Goal: Task Accomplishment & Management: Complete application form

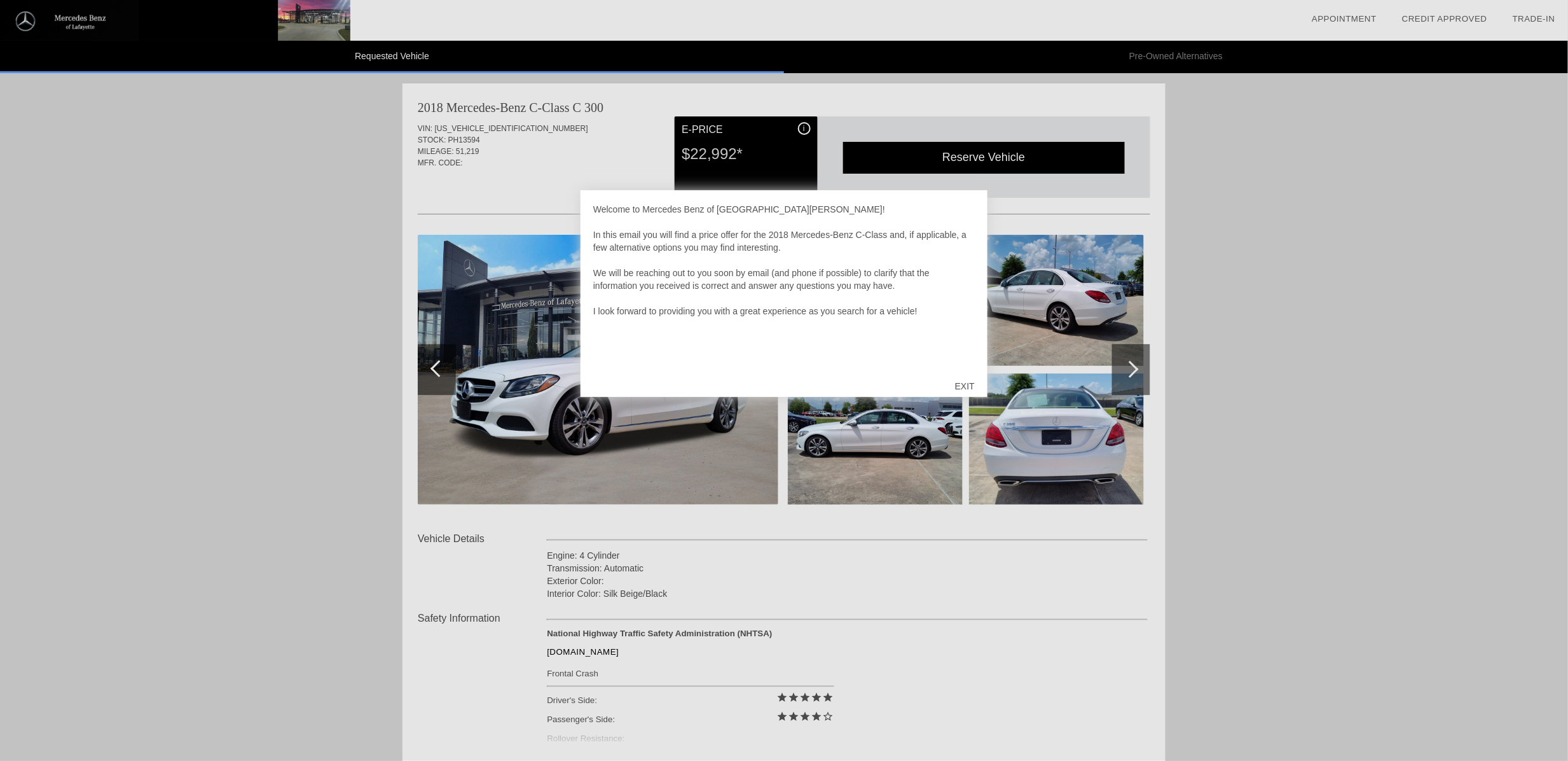
click at [972, 386] on div "EXIT" at bounding box center [965, 387] width 45 height 39
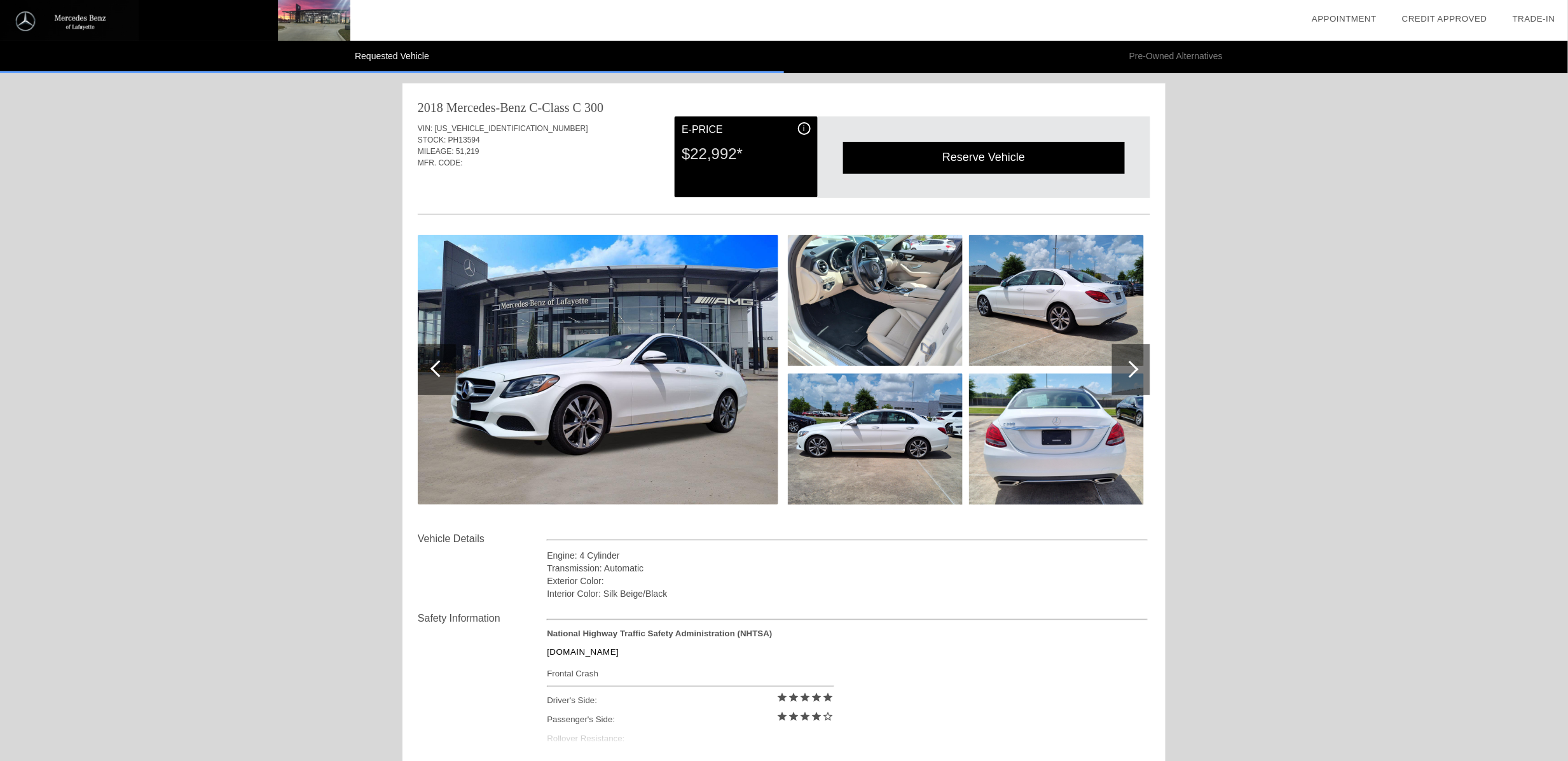
click at [891, 308] on img at bounding box center [875, 300] width 175 height 131
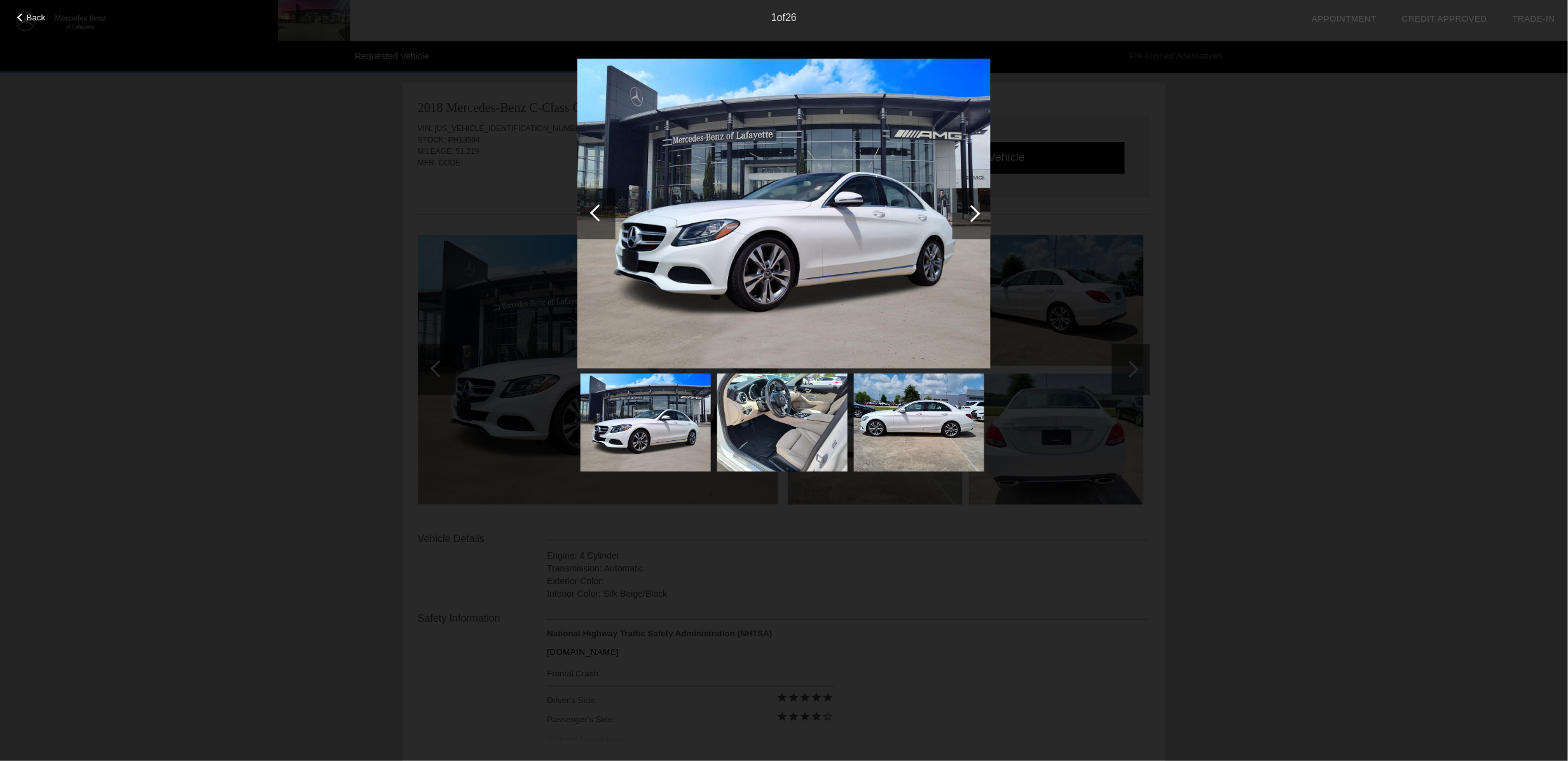
click at [975, 210] on div at bounding box center [972, 213] width 17 height 17
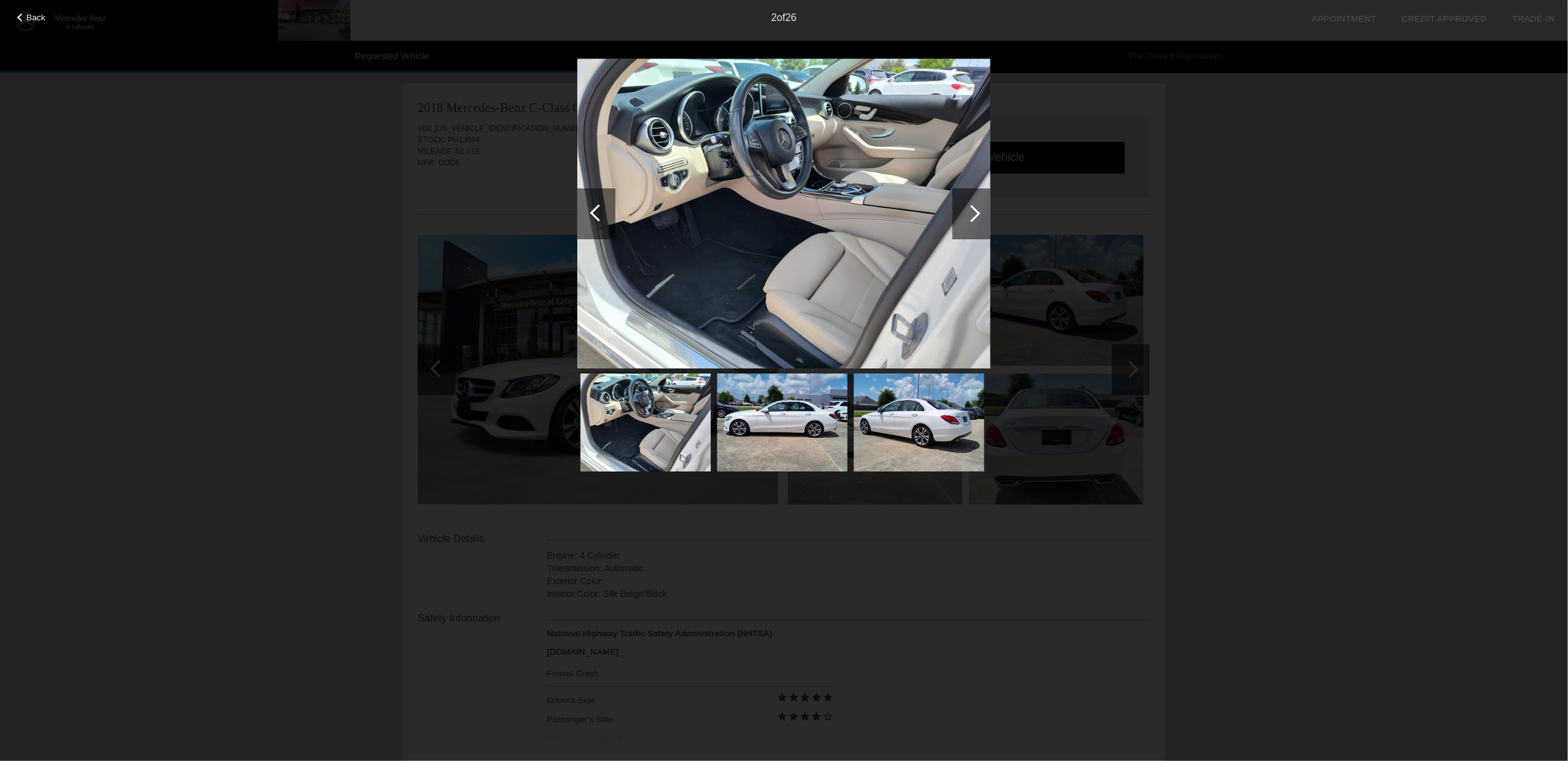
click at [787, 151] on img at bounding box center [784, 214] width 413 height 310
click at [965, 212] on div at bounding box center [972, 213] width 17 height 17
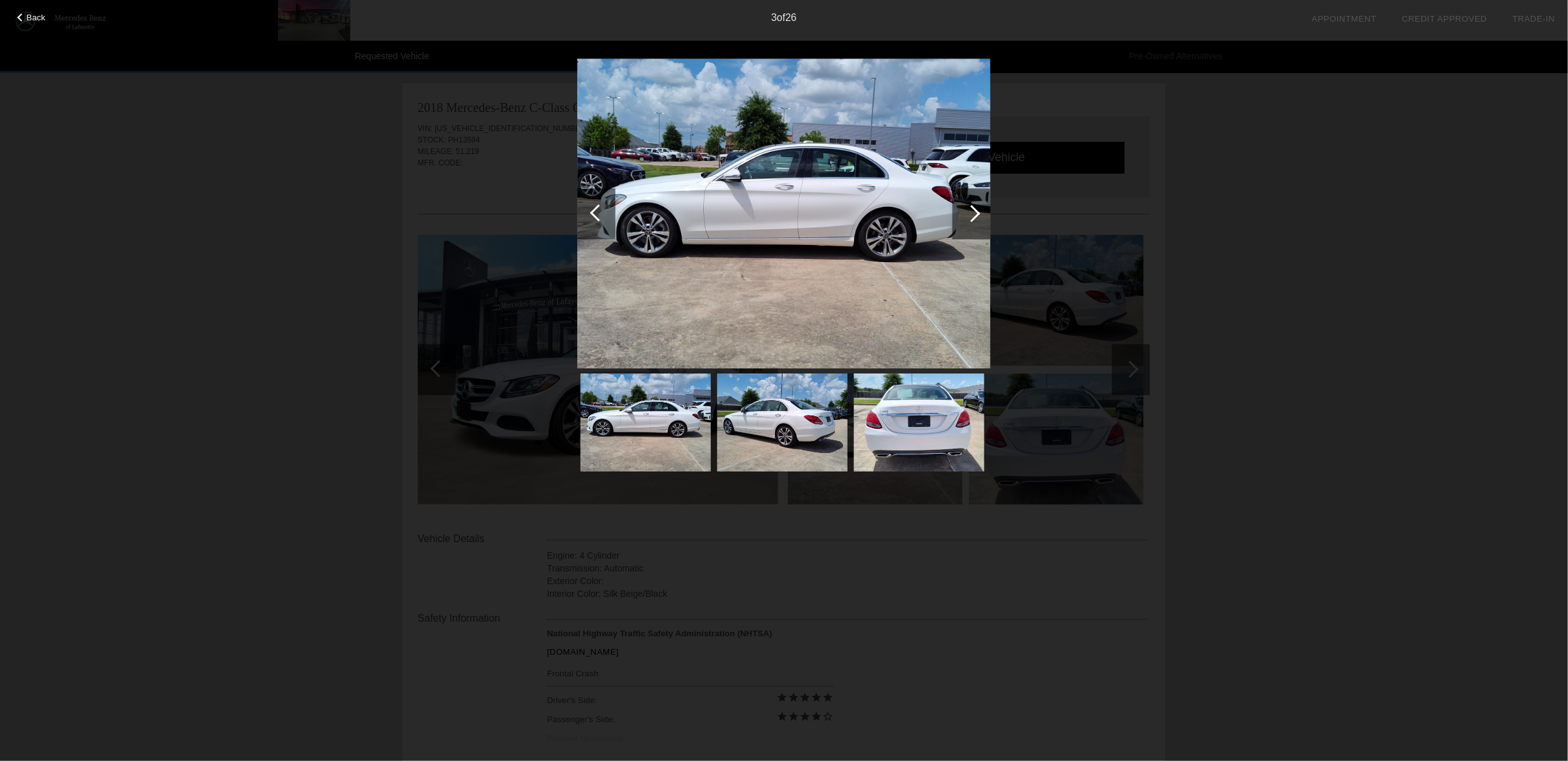
click at [965, 212] on div at bounding box center [972, 213] width 17 height 17
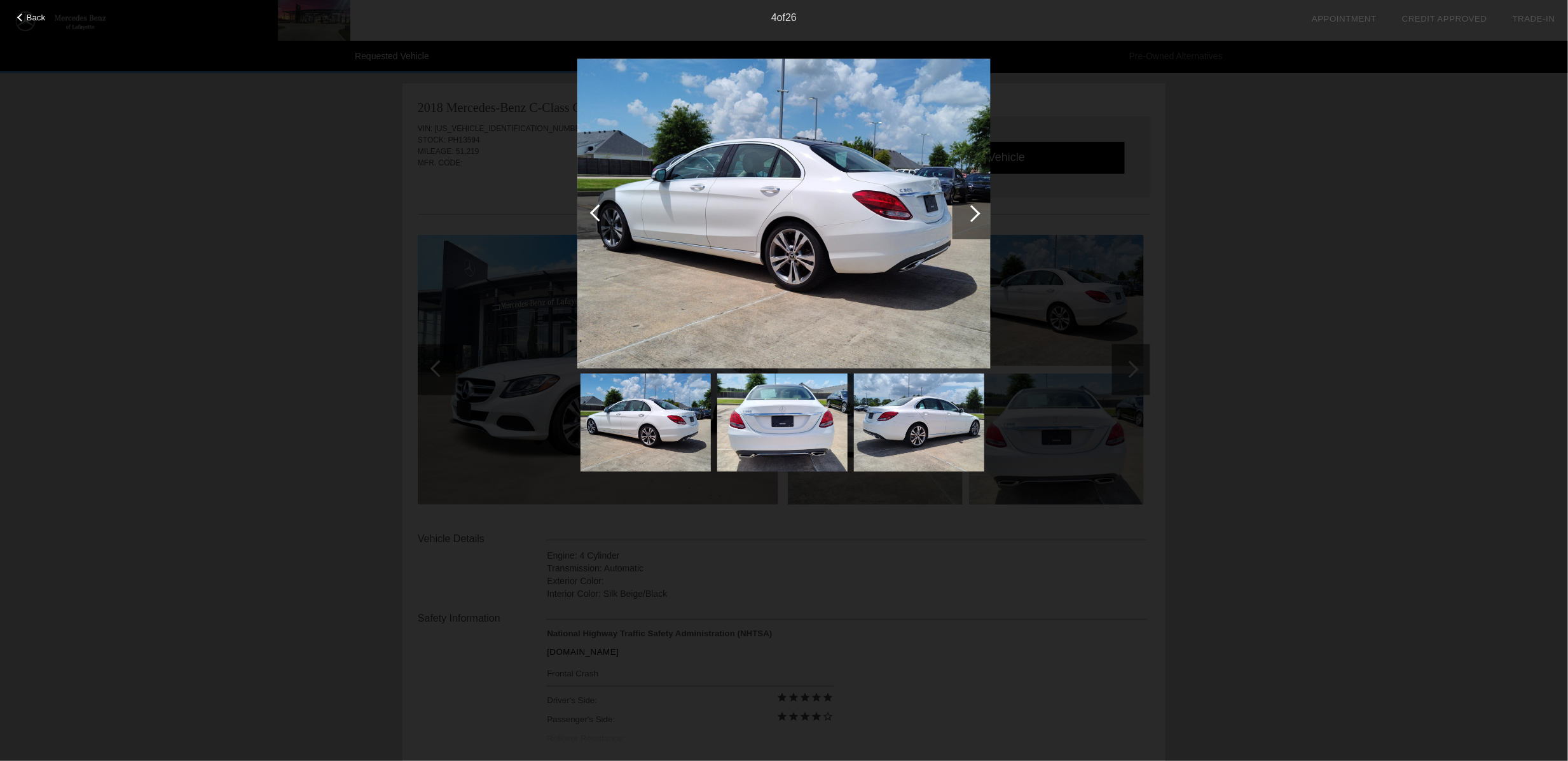
click at [974, 210] on div at bounding box center [972, 213] width 17 height 17
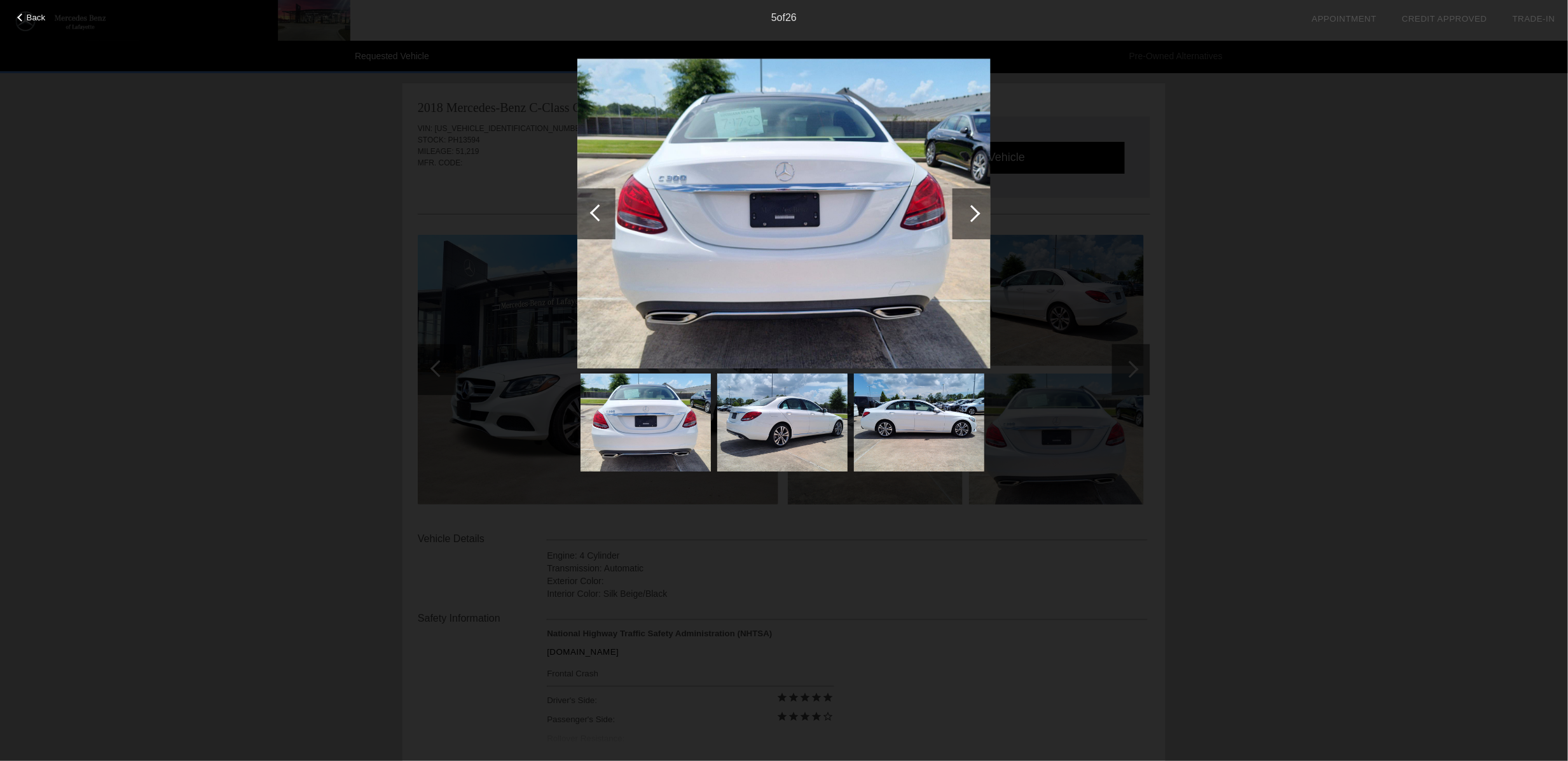
click at [974, 210] on div at bounding box center [972, 213] width 17 height 17
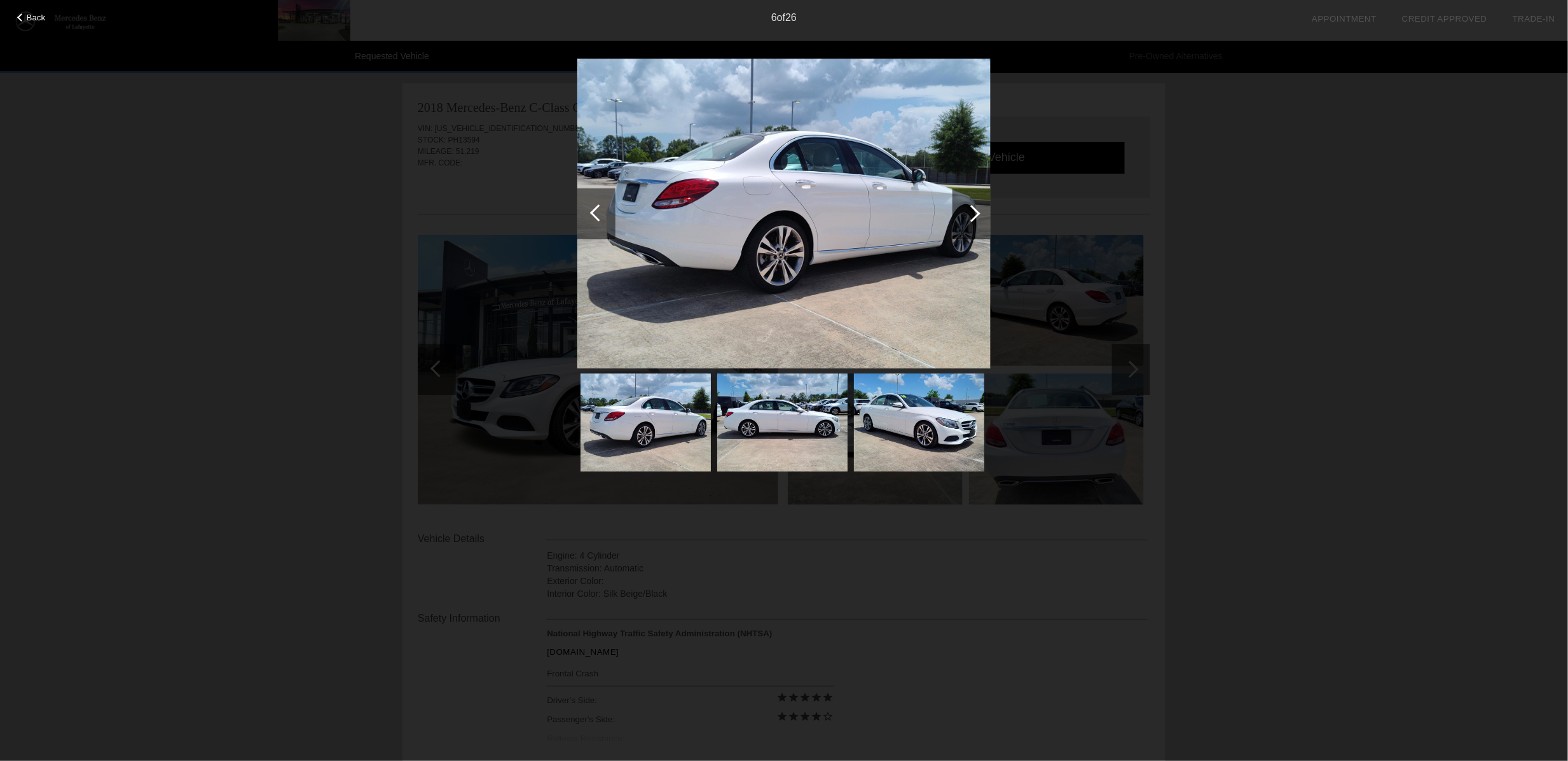
click at [974, 210] on div at bounding box center [972, 213] width 17 height 17
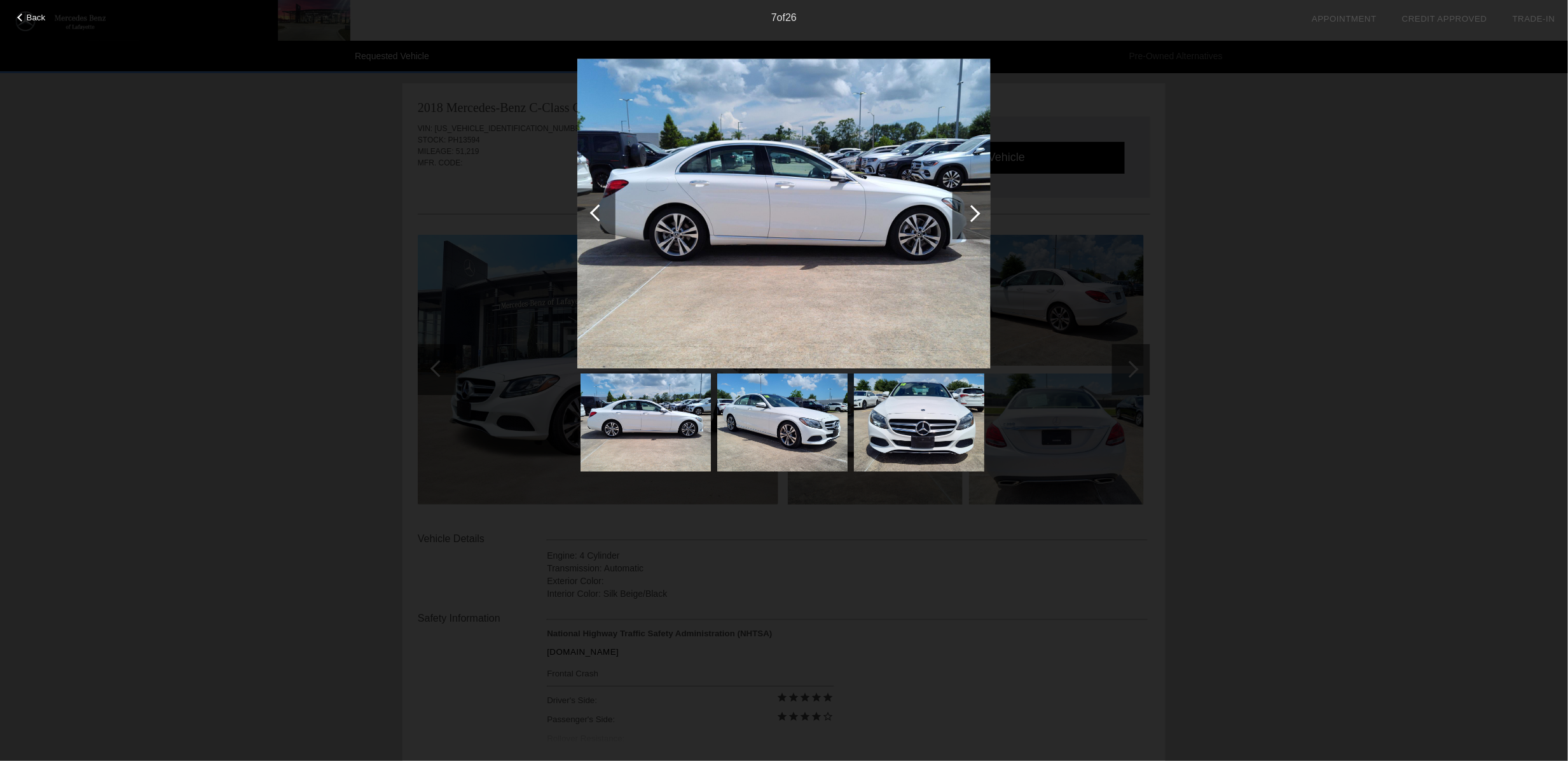
click at [974, 210] on div at bounding box center [972, 213] width 17 height 17
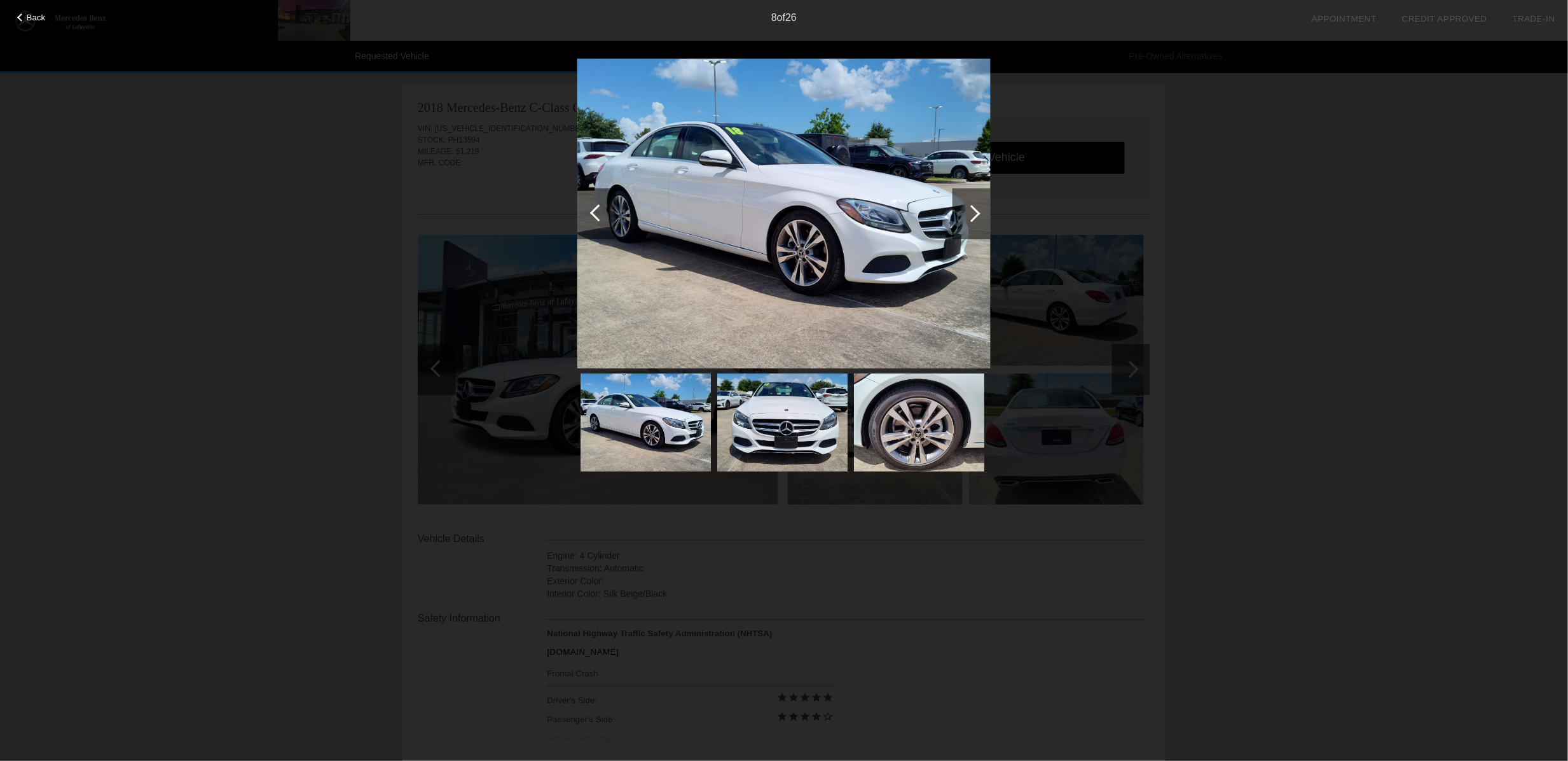
click at [974, 210] on div at bounding box center [972, 213] width 17 height 17
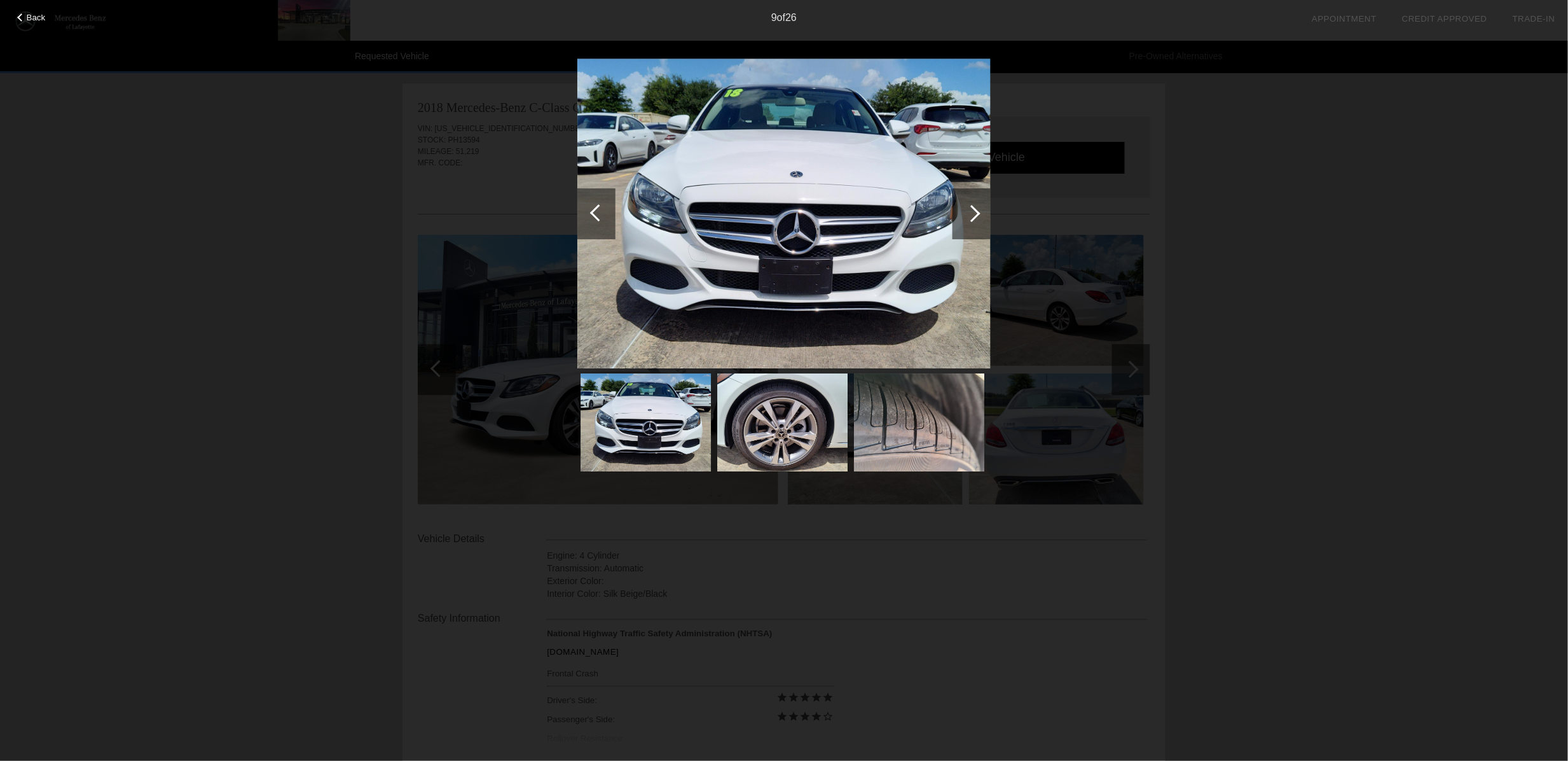
click at [974, 210] on div at bounding box center [972, 213] width 17 height 17
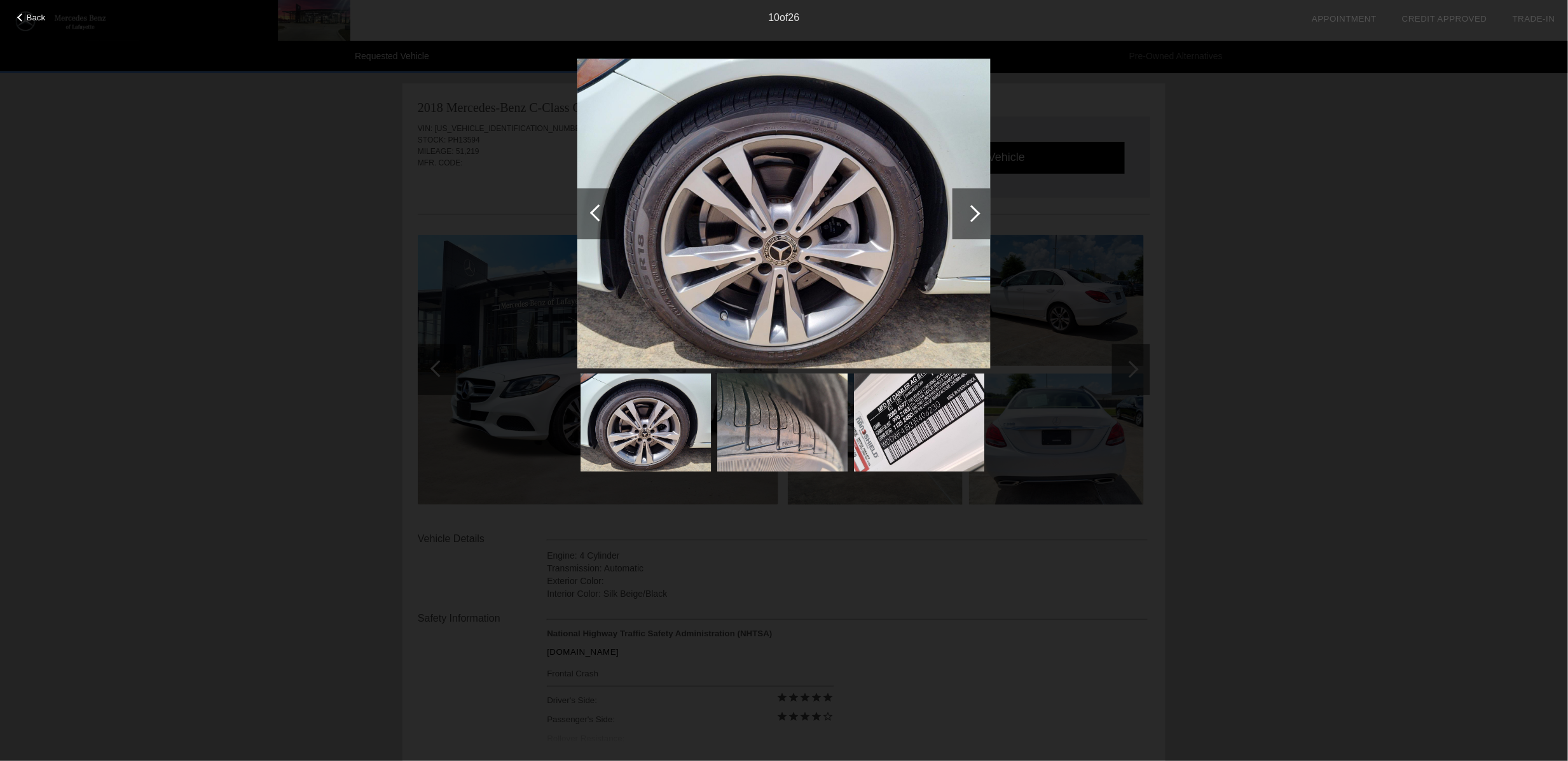
click at [974, 210] on div at bounding box center [972, 213] width 17 height 17
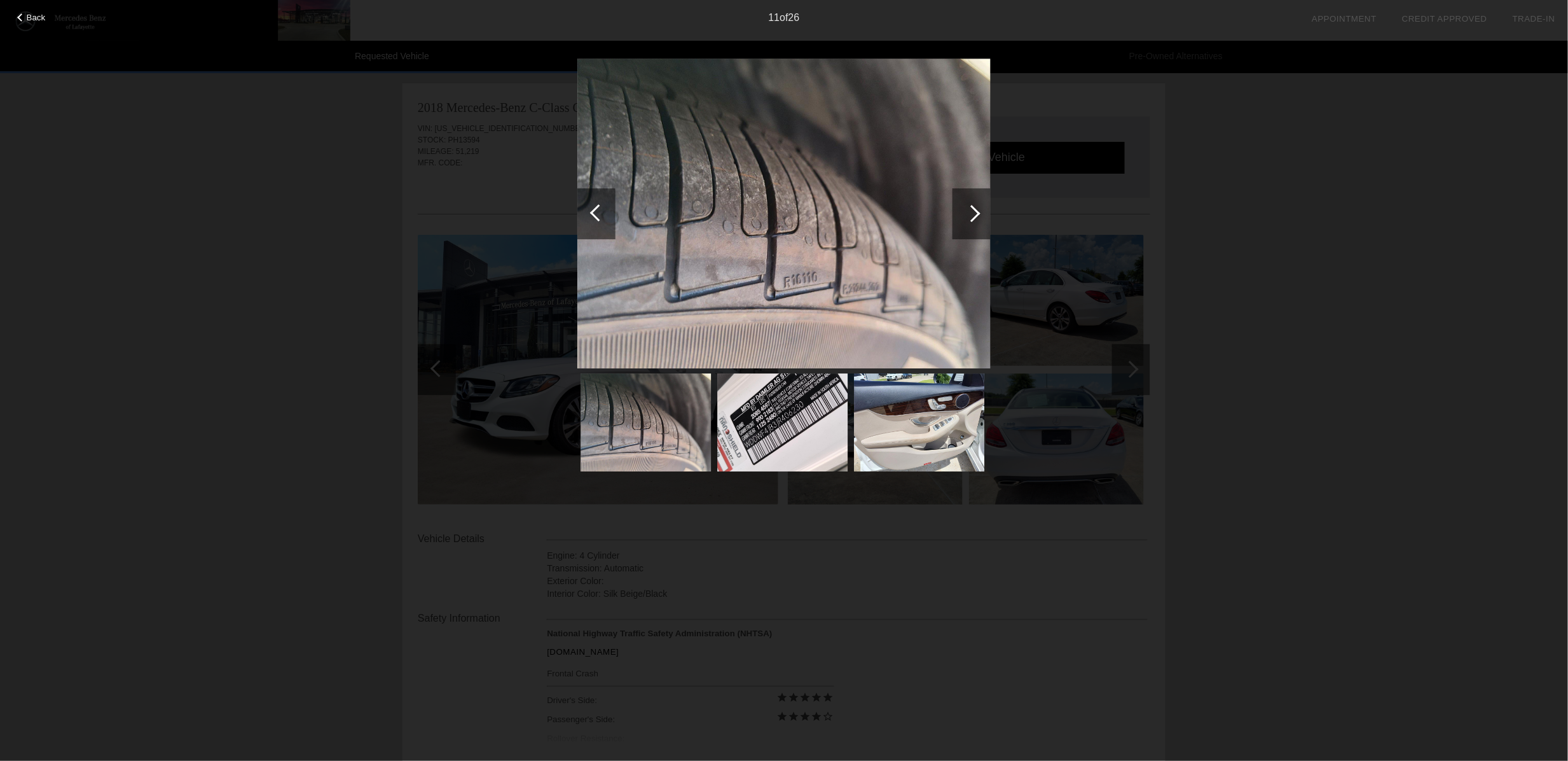
click at [974, 210] on div at bounding box center [972, 213] width 17 height 17
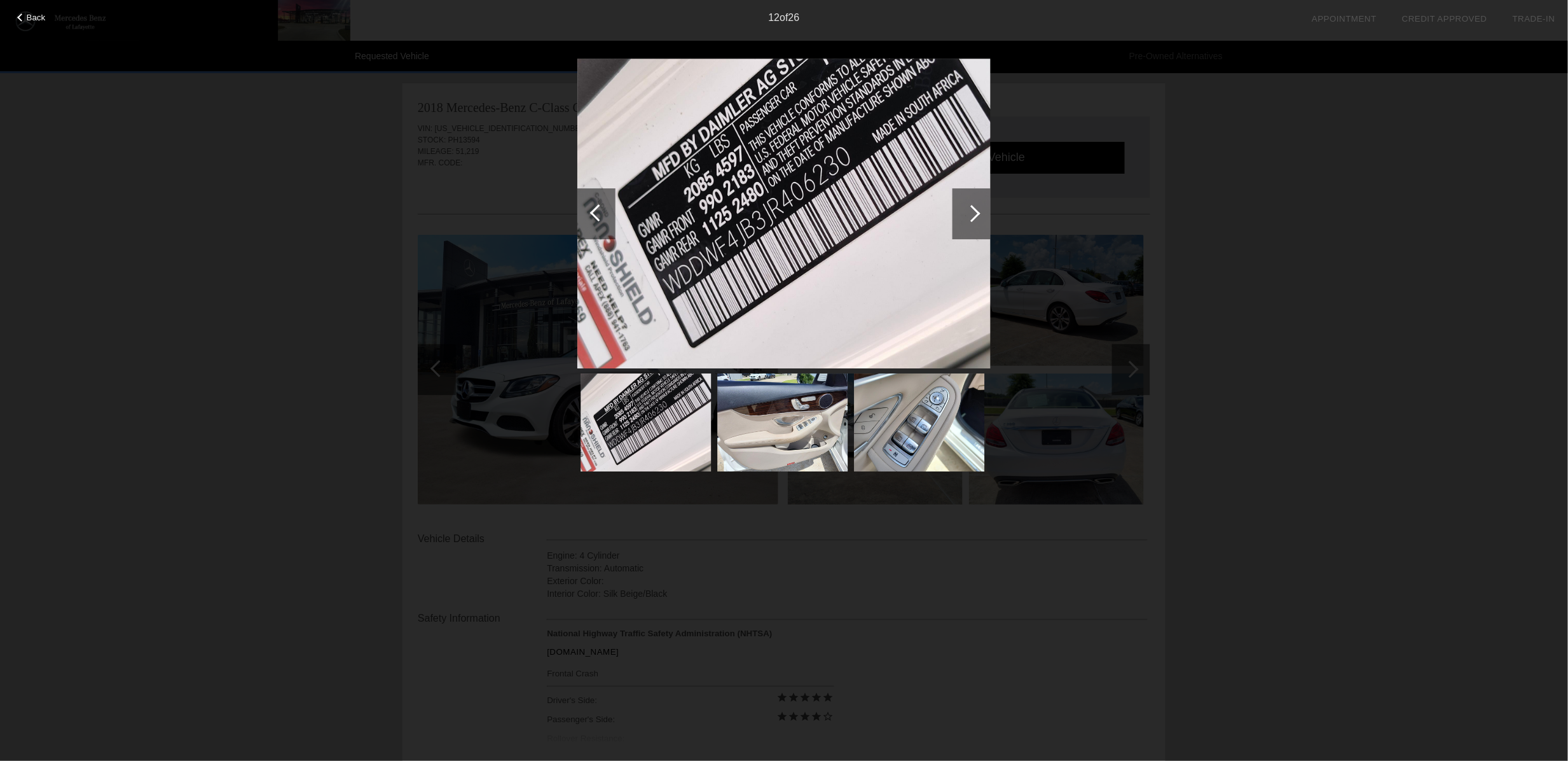
click at [974, 210] on div at bounding box center [972, 213] width 17 height 17
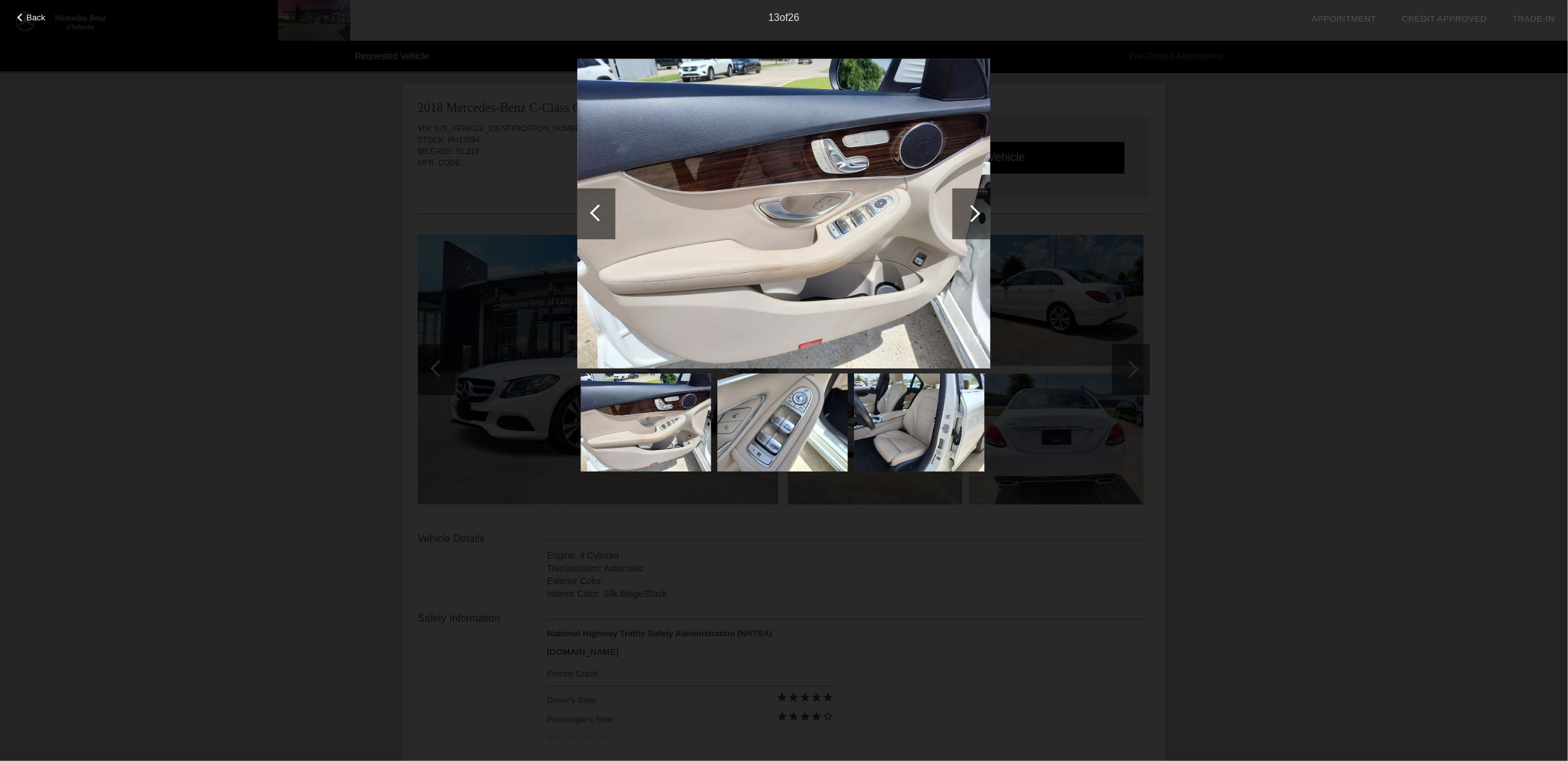
click at [975, 209] on div at bounding box center [972, 213] width 17 height 17
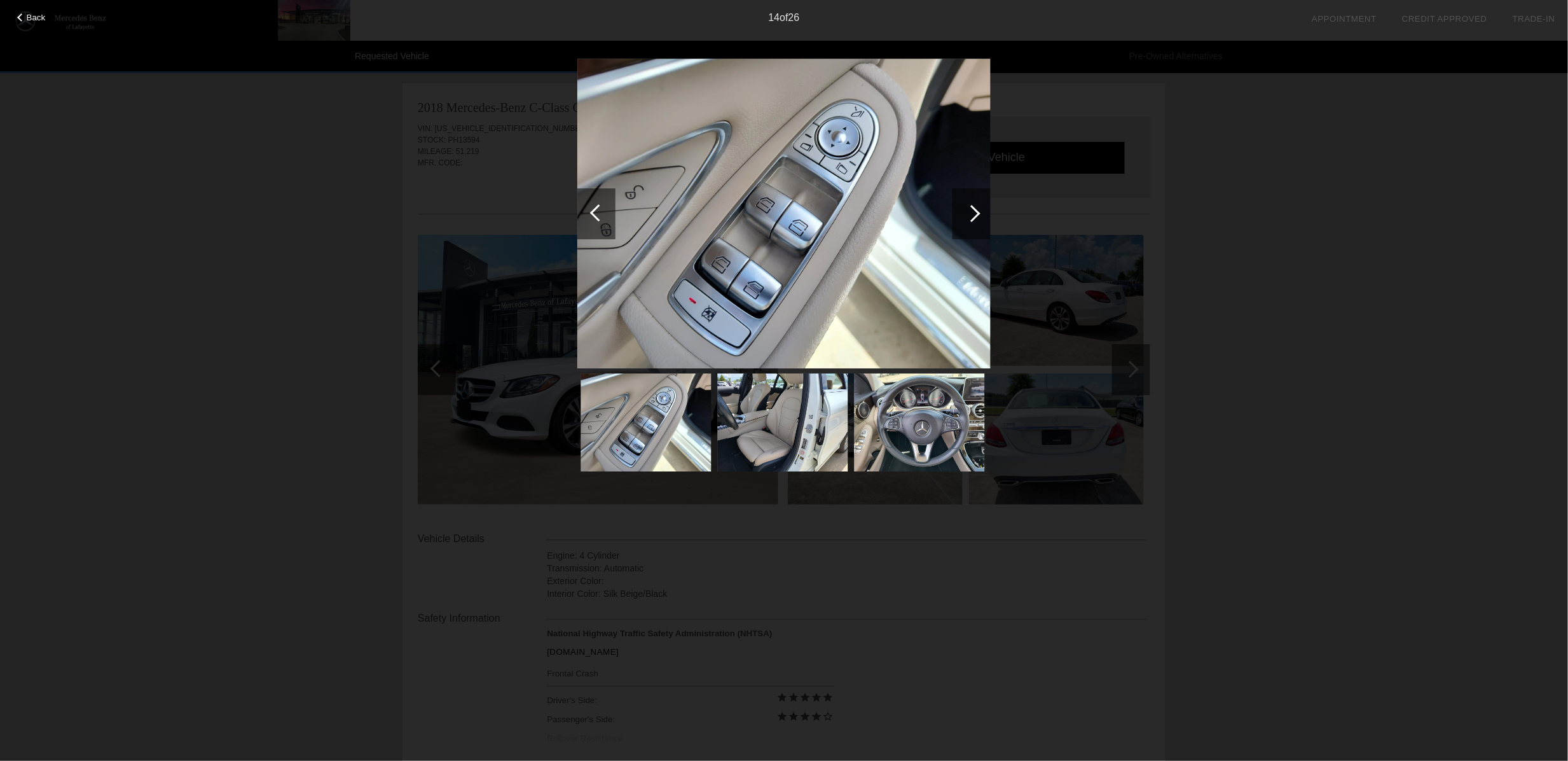
click at [594, 209] on div at bounding box center [599, 212] width 17 height 17
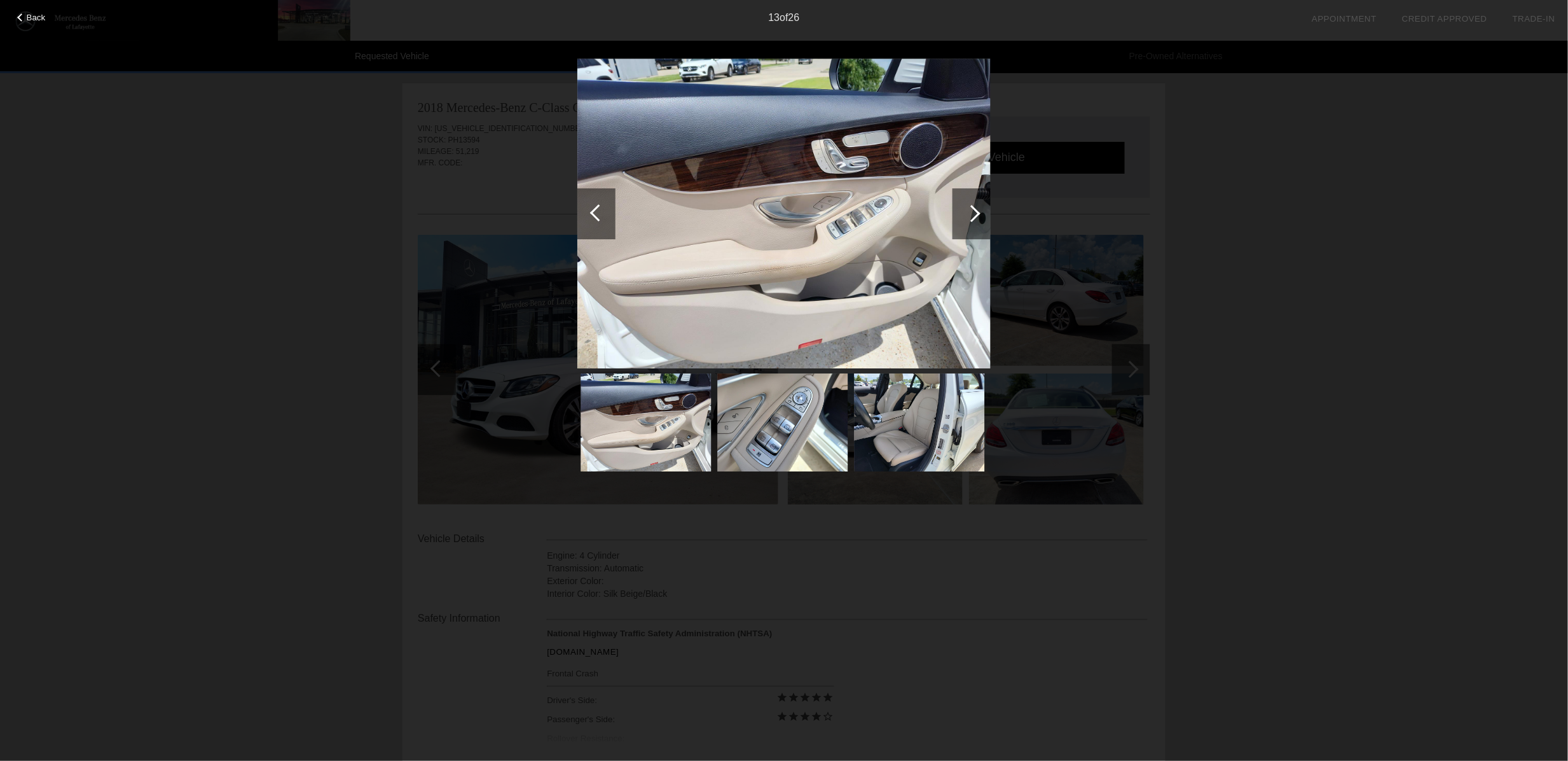
click at [980, 210] on div at bounding box center [972, 214] width 39 height 51
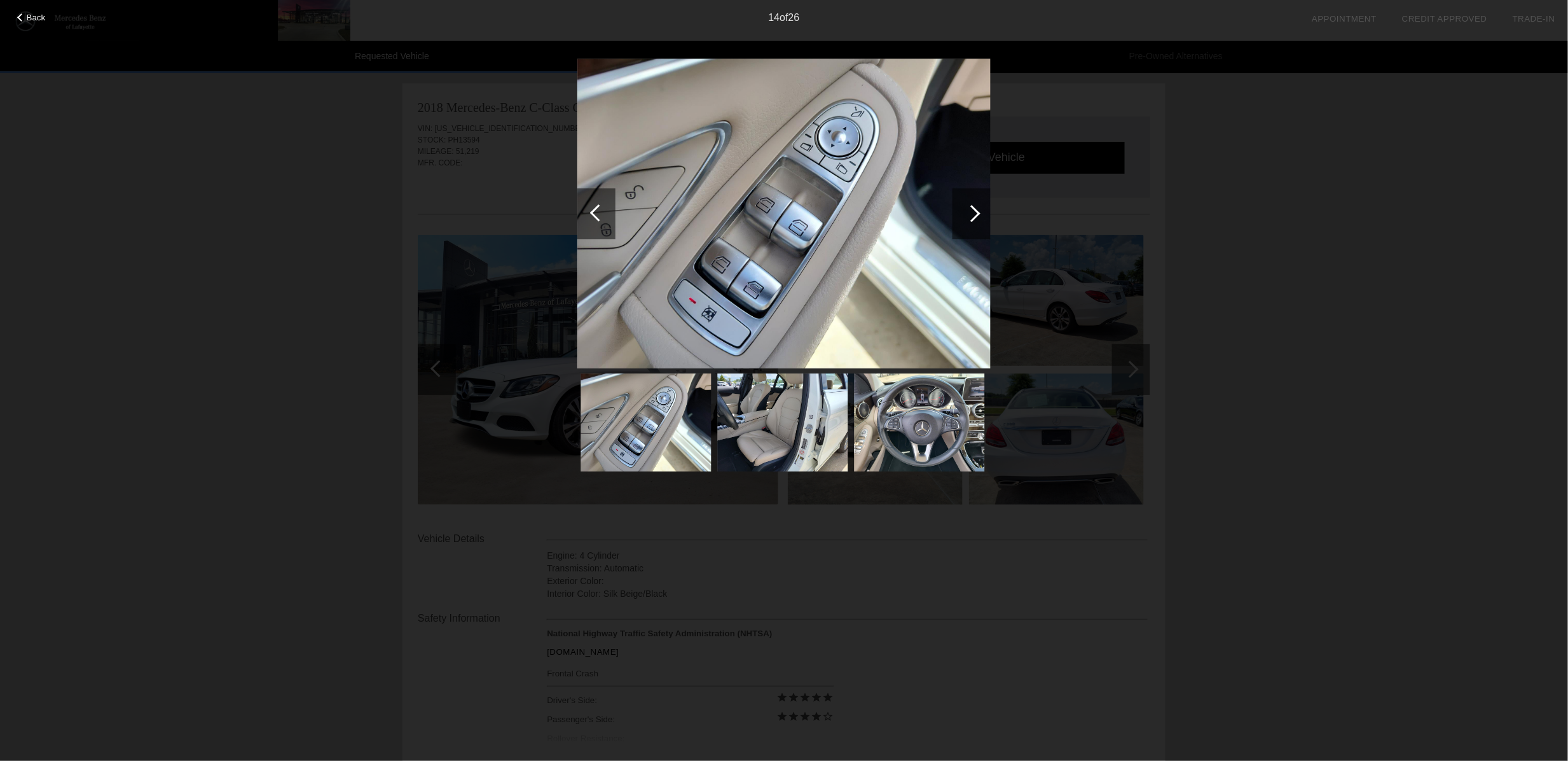
click at [980, 210] on div at bounding box center [972, 214] width 39 height 51
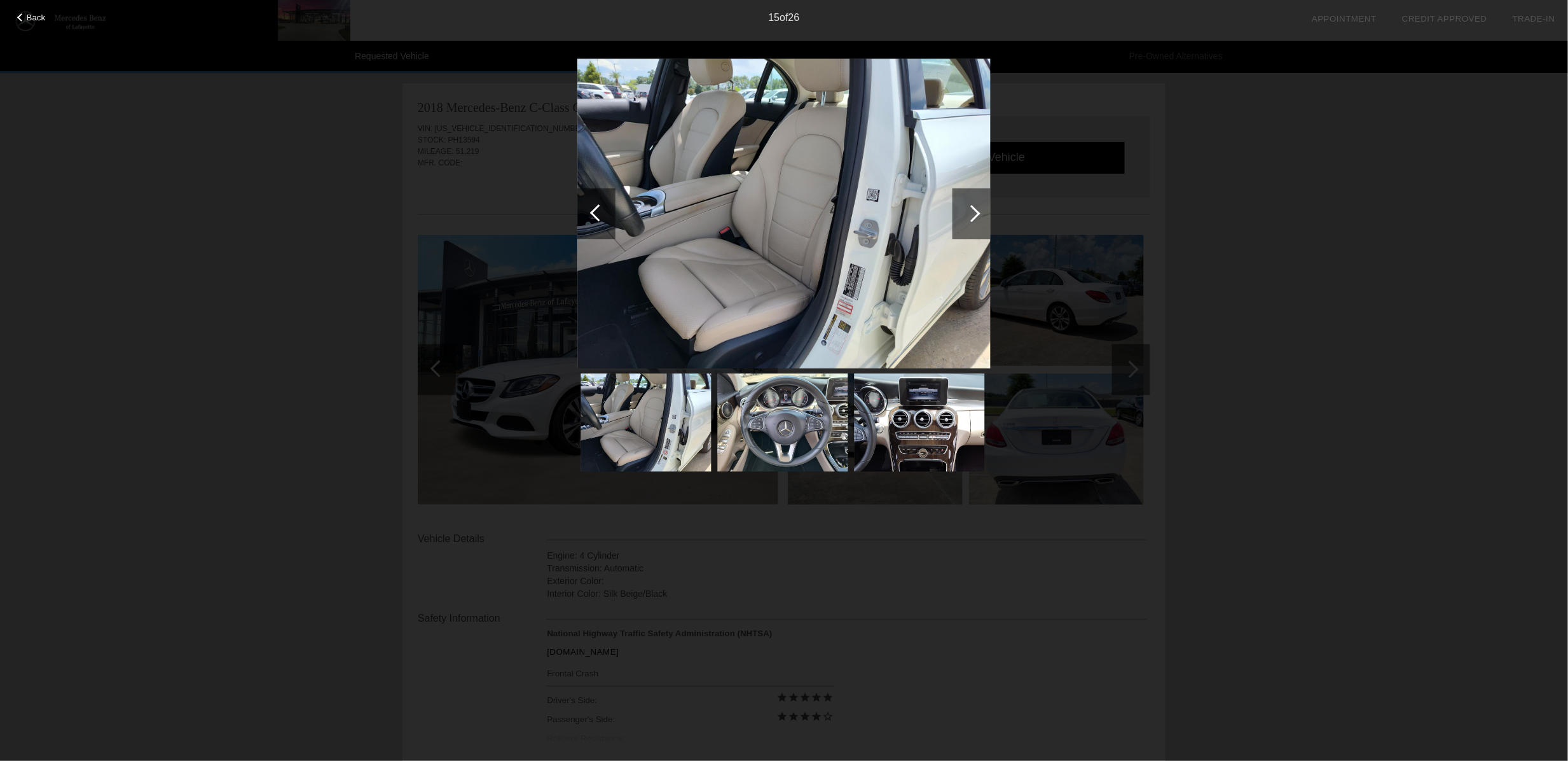
click at [980, 210] on div at bounding box center [972, 214] width 39 height 51
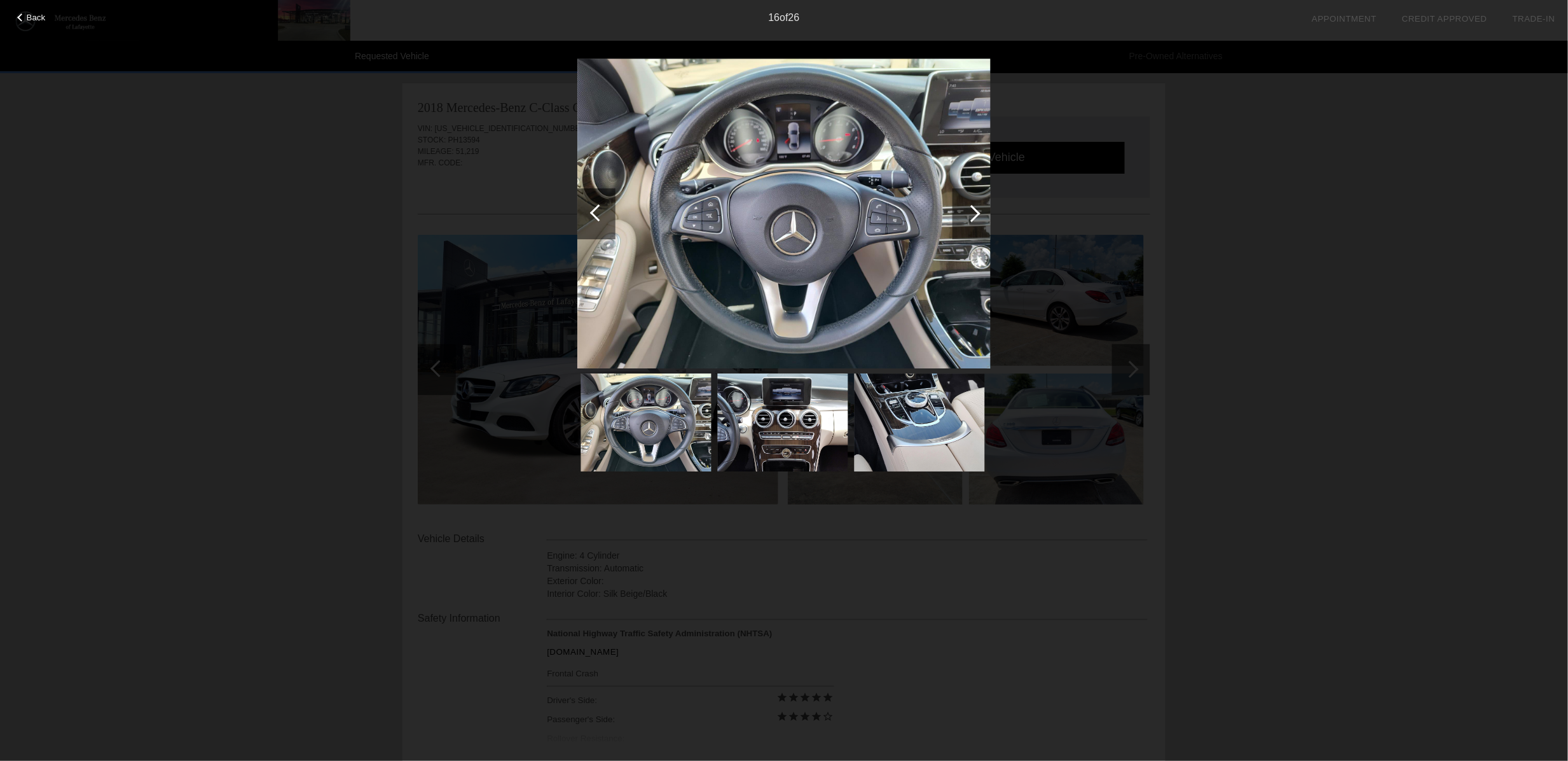
click at [805, 228] on img at bounding box center [784, 214] width 413 height 310
click at [600, 209] on div at bounding box center [599, 212] width 17 height 17
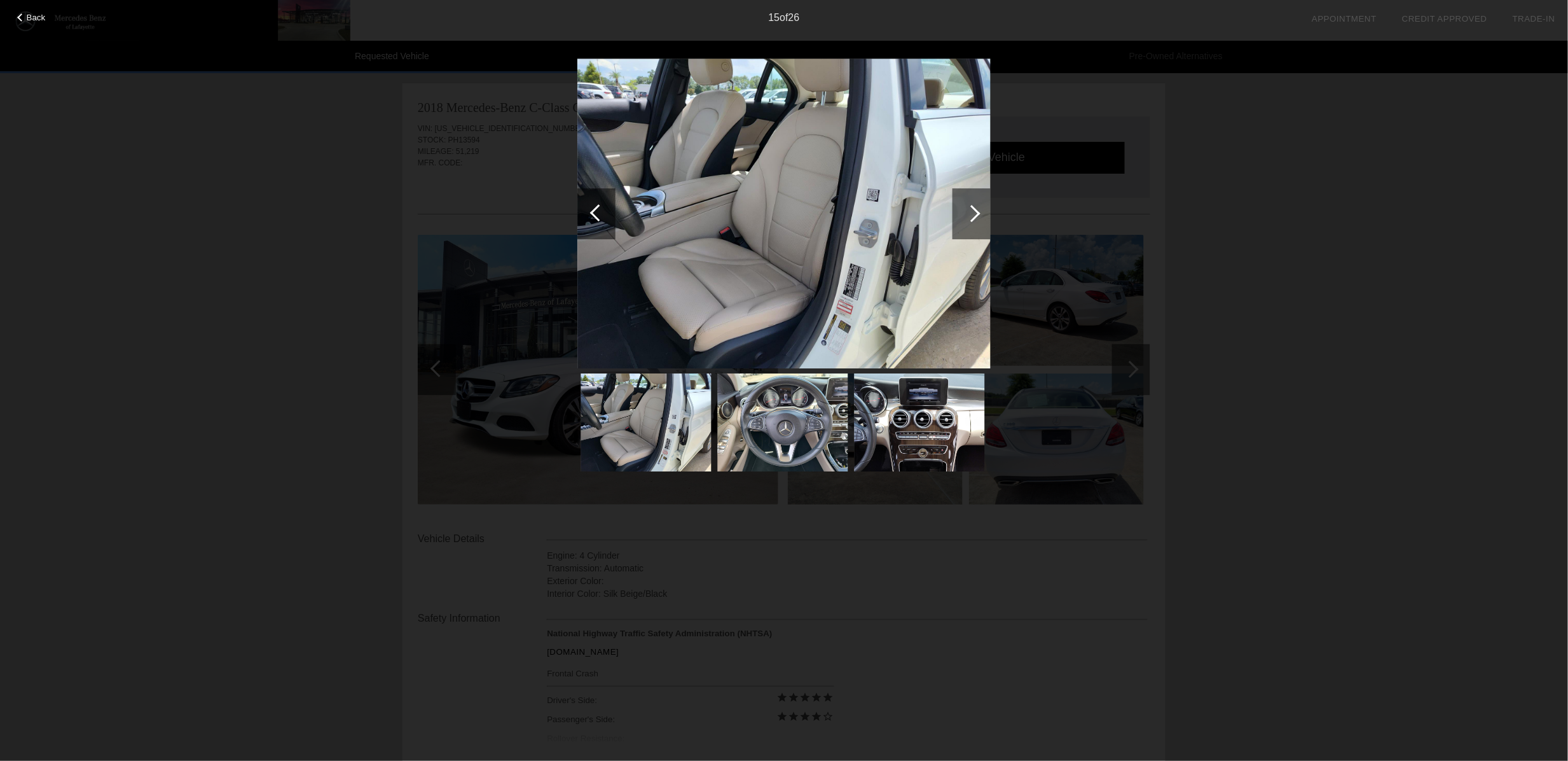
click at [963, 215] on div at bounding box center [972, 214] width 39 height 51
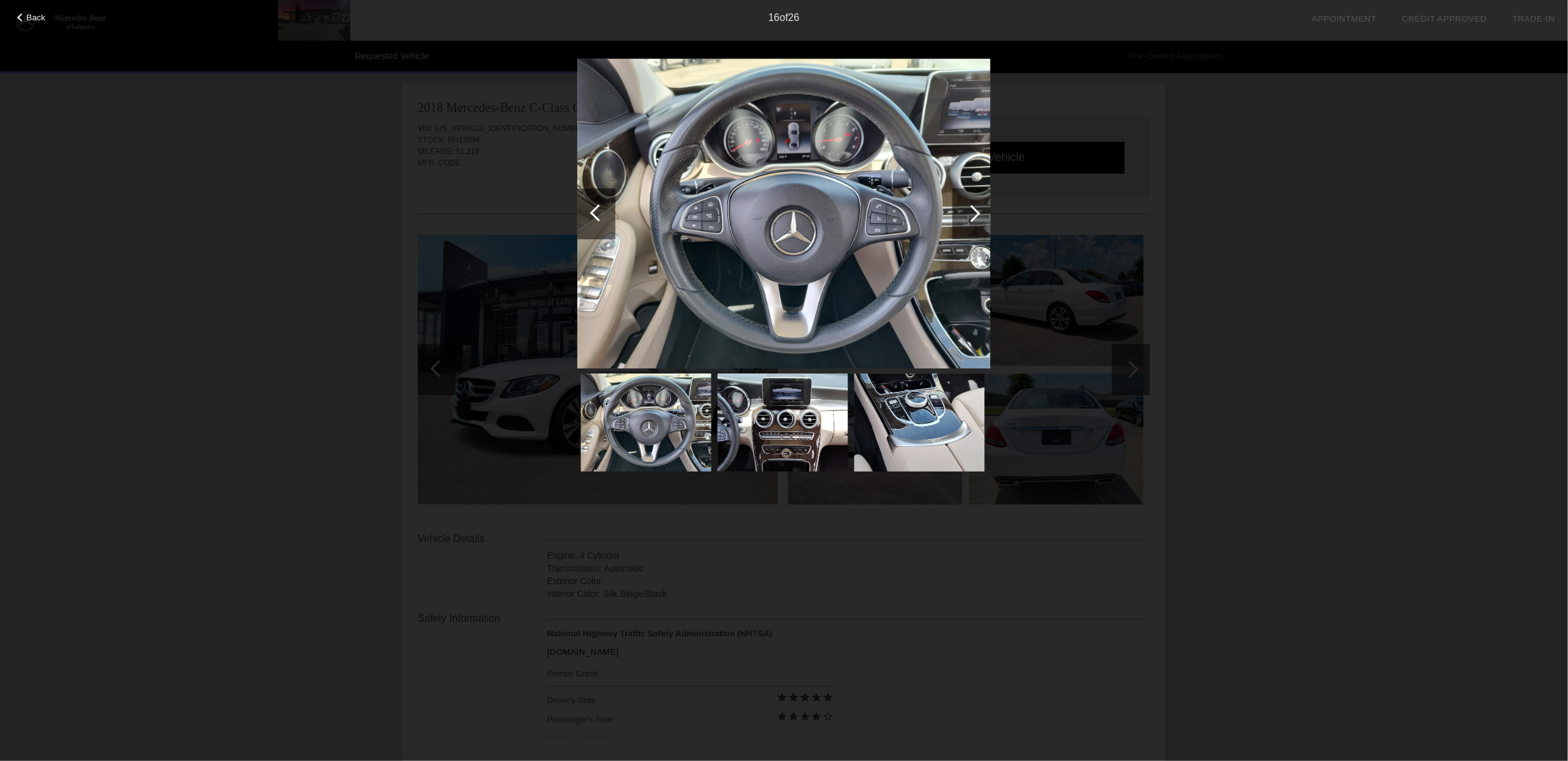
click at [963, 215] on div at bounding box center [972, 214] width 39 height 51
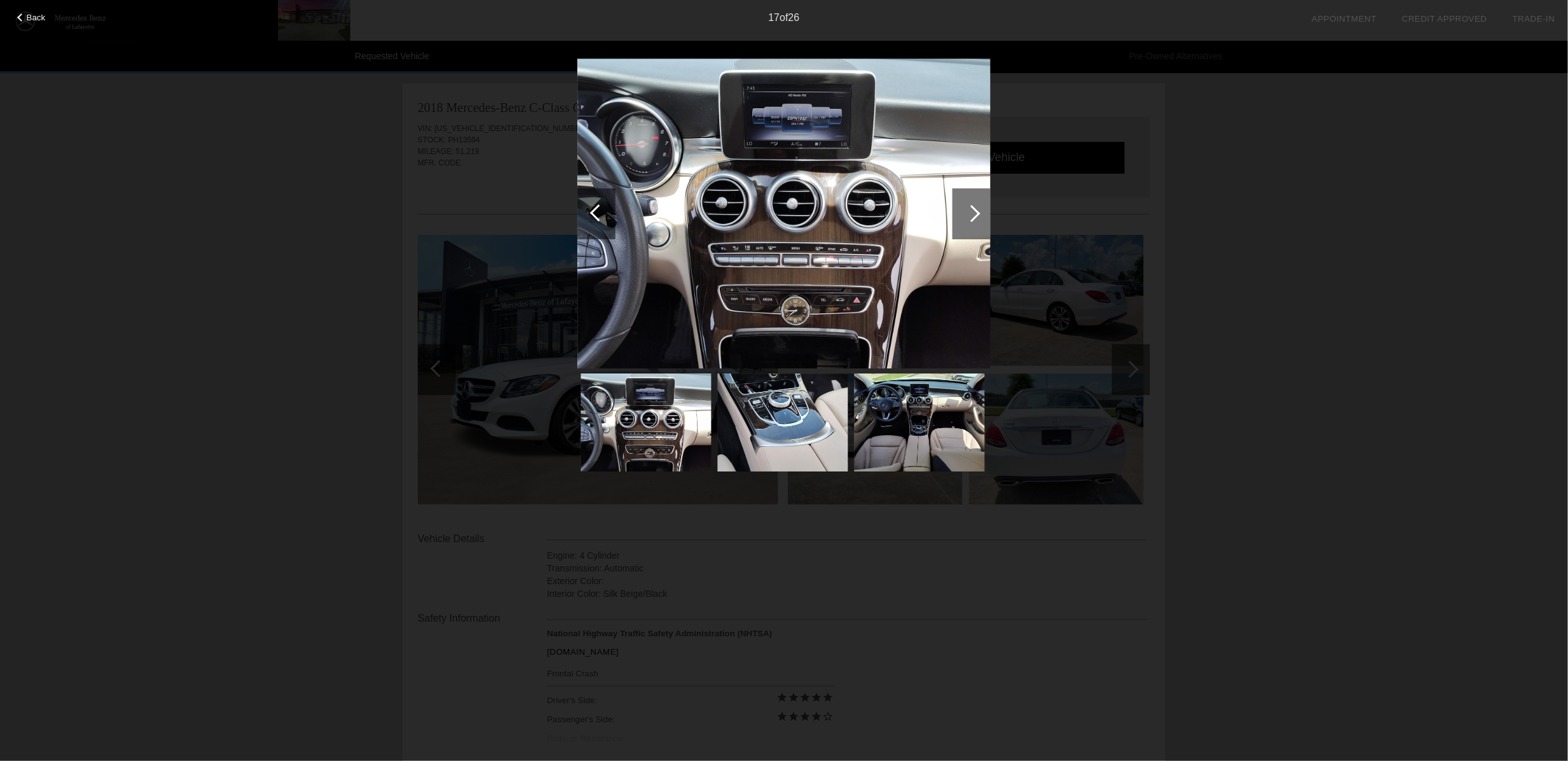
click at [963, 215] on div at bounding box center [972, 214] width 39 height 51
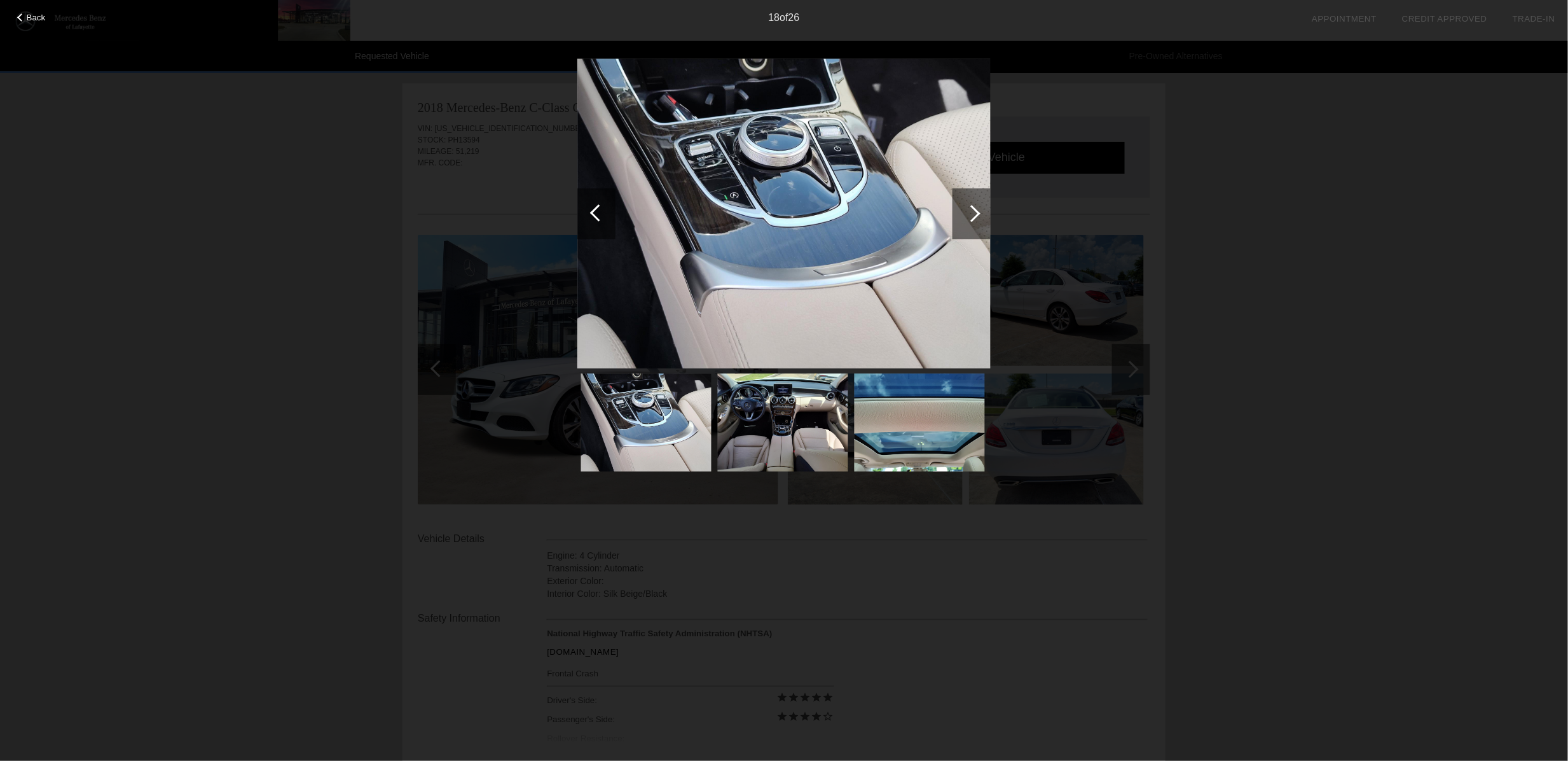
click at [963, 215] on div at bounding box center [972, 214] width 39 height 51
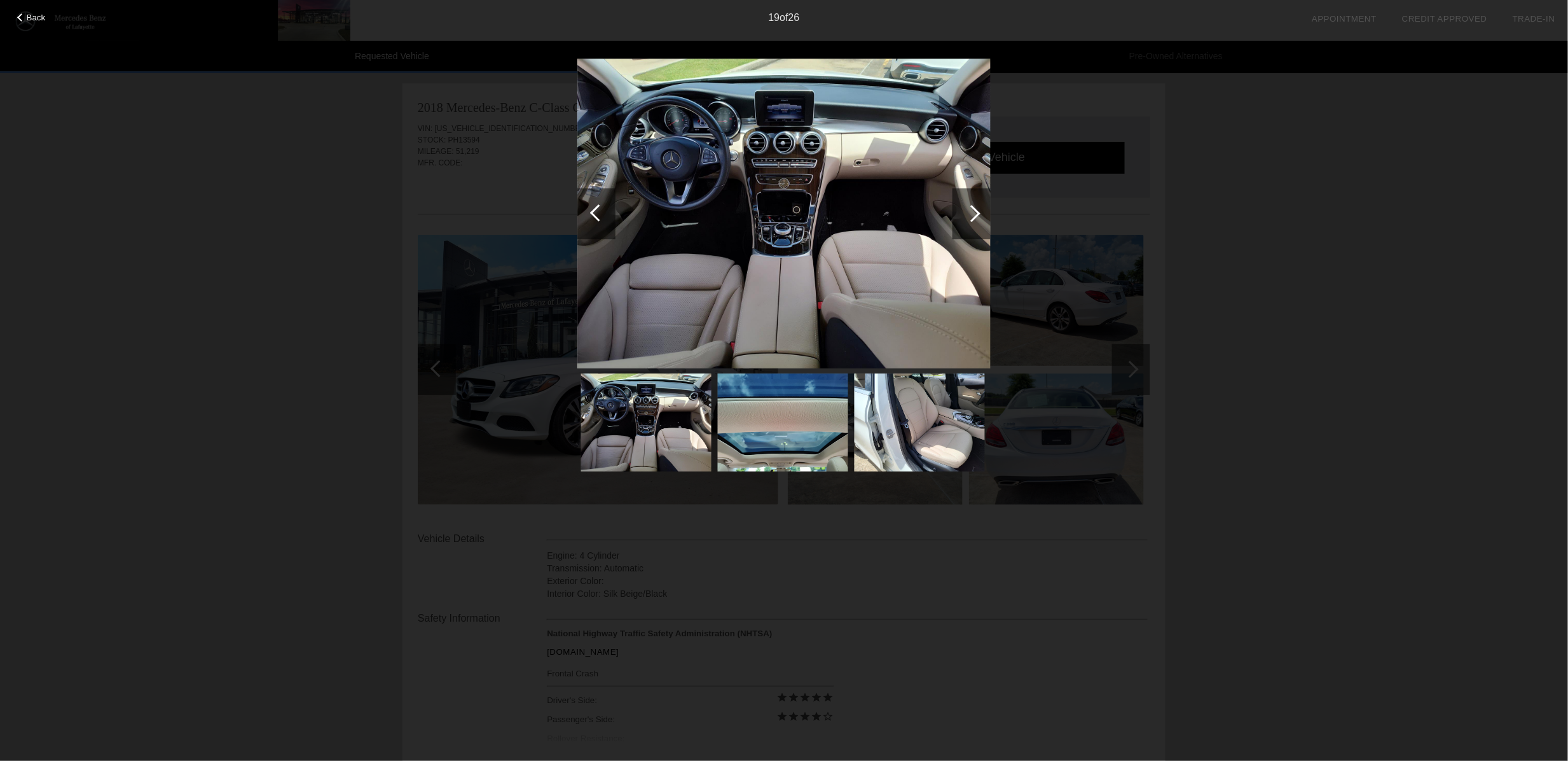
click at [963, 215] on div at bounding box center [972, 214] width 39 height 51
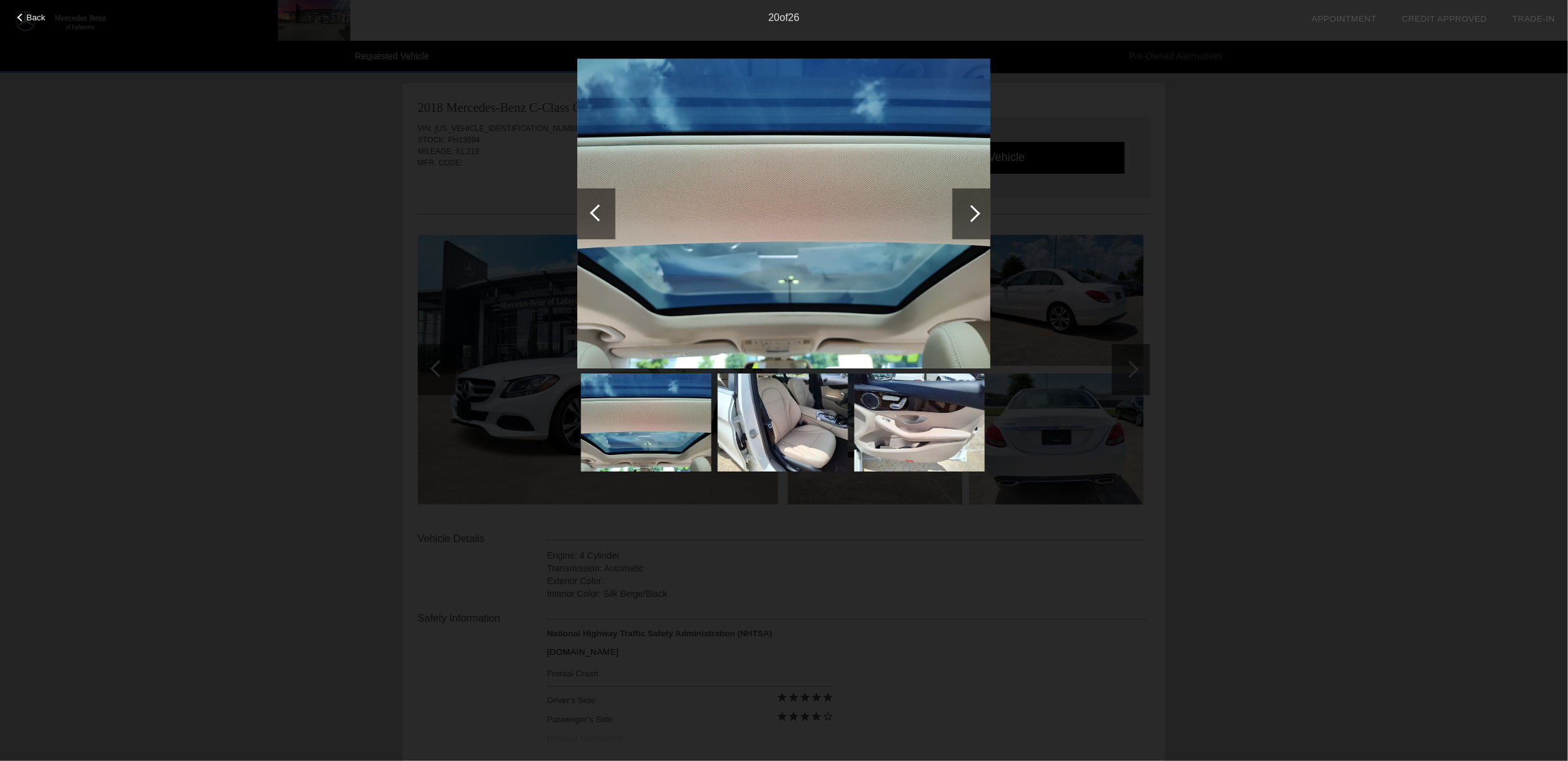
click at [963, 215] on div at bounding box center [972, 214] width 39 height 51
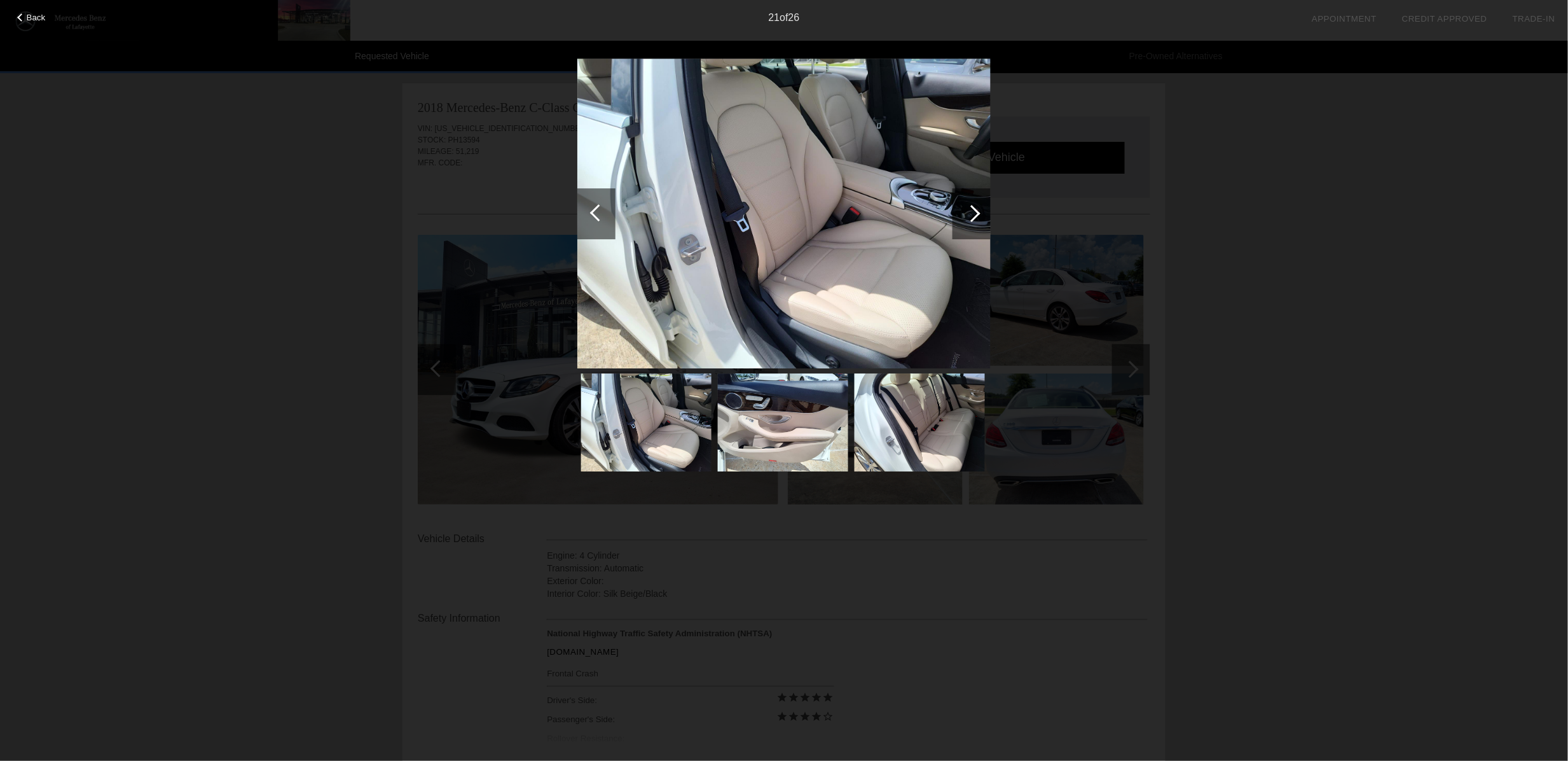
click at [963, 215] on div at bounding box center [972, 214] width 39 height 51
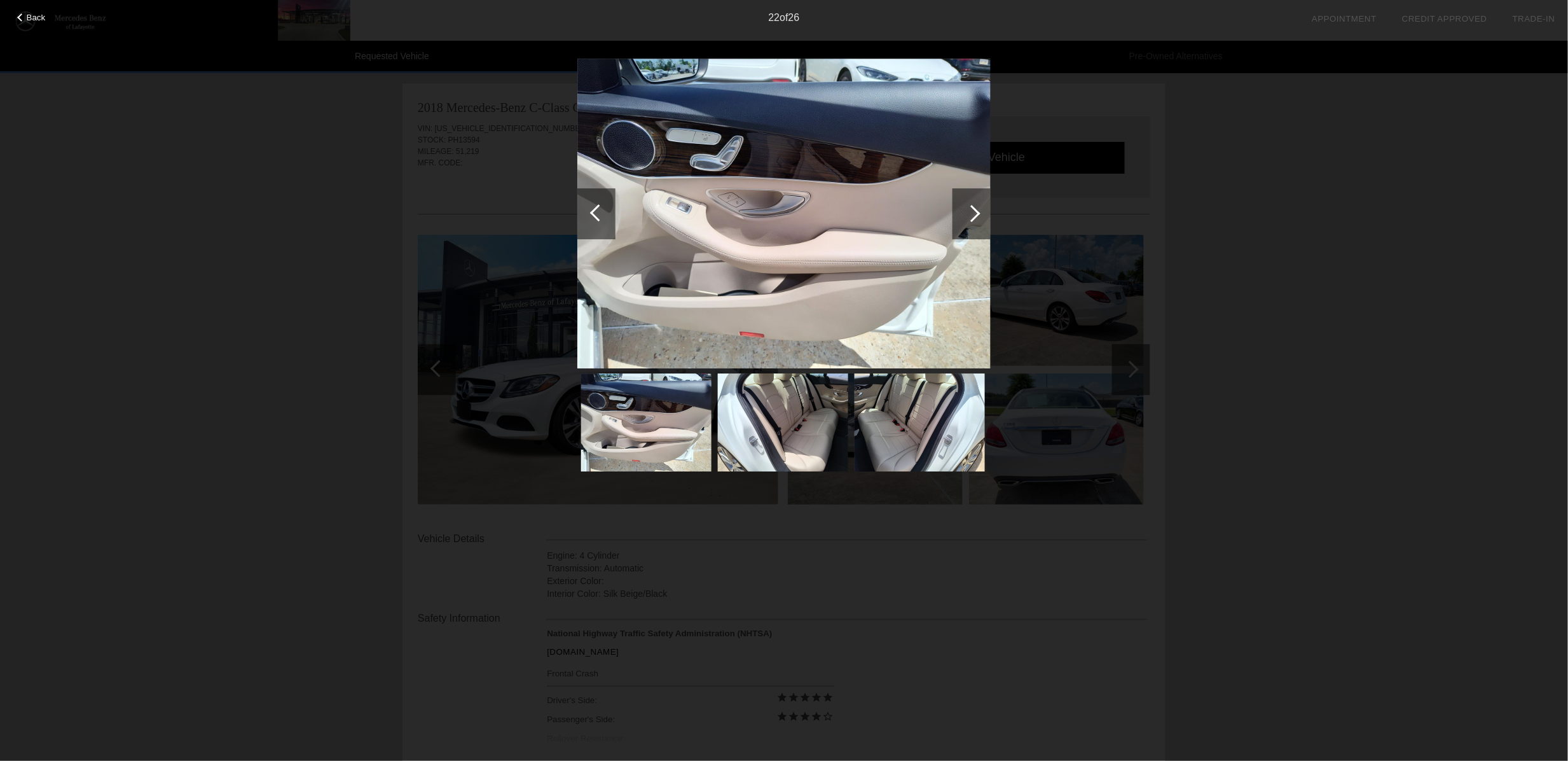
click at [963, 215] on div at bounding box center [972, 214] width 39 height 51
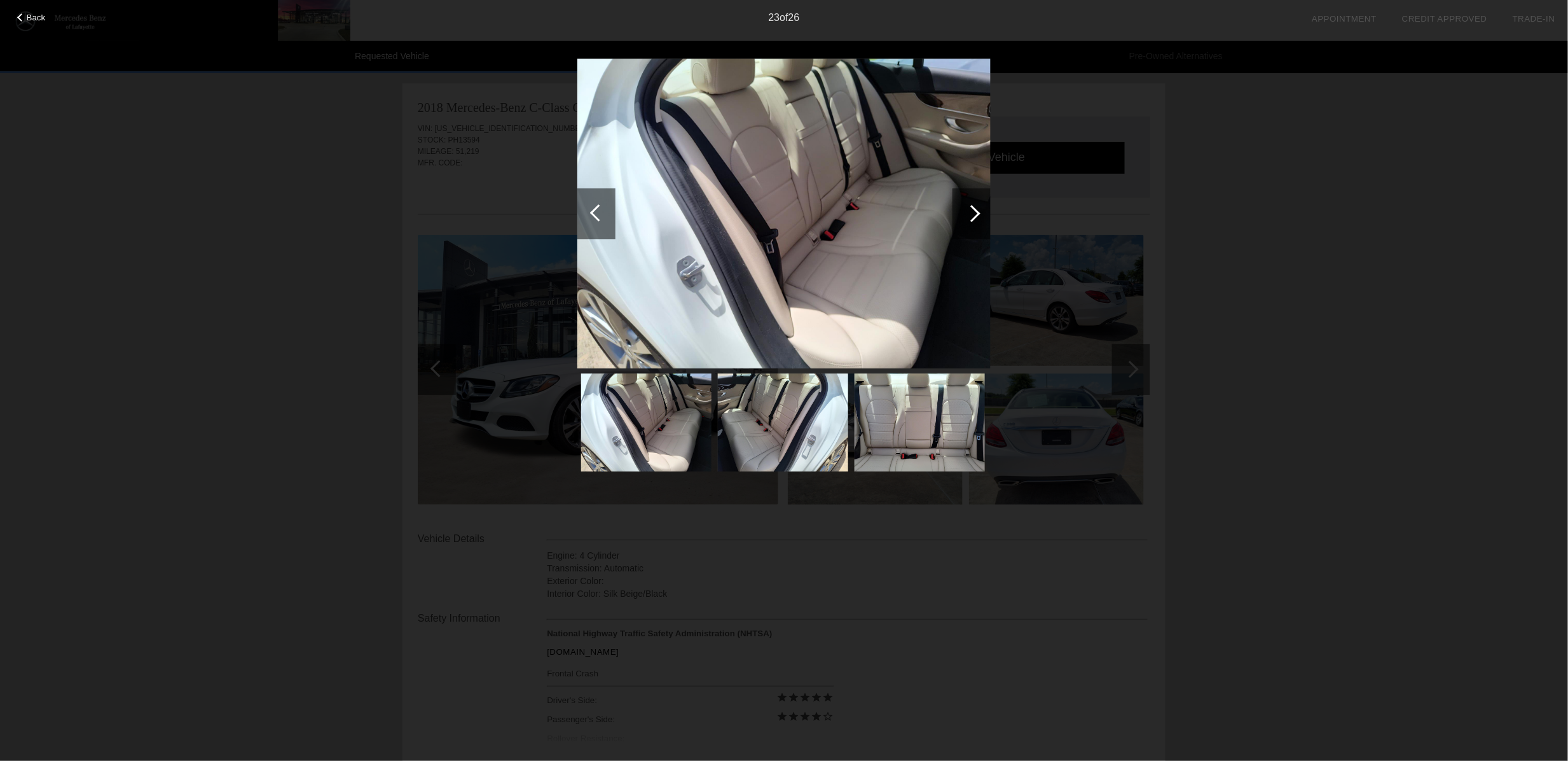
click at [963, 215] on div at bounding box center [972, 214] width 39 height 51
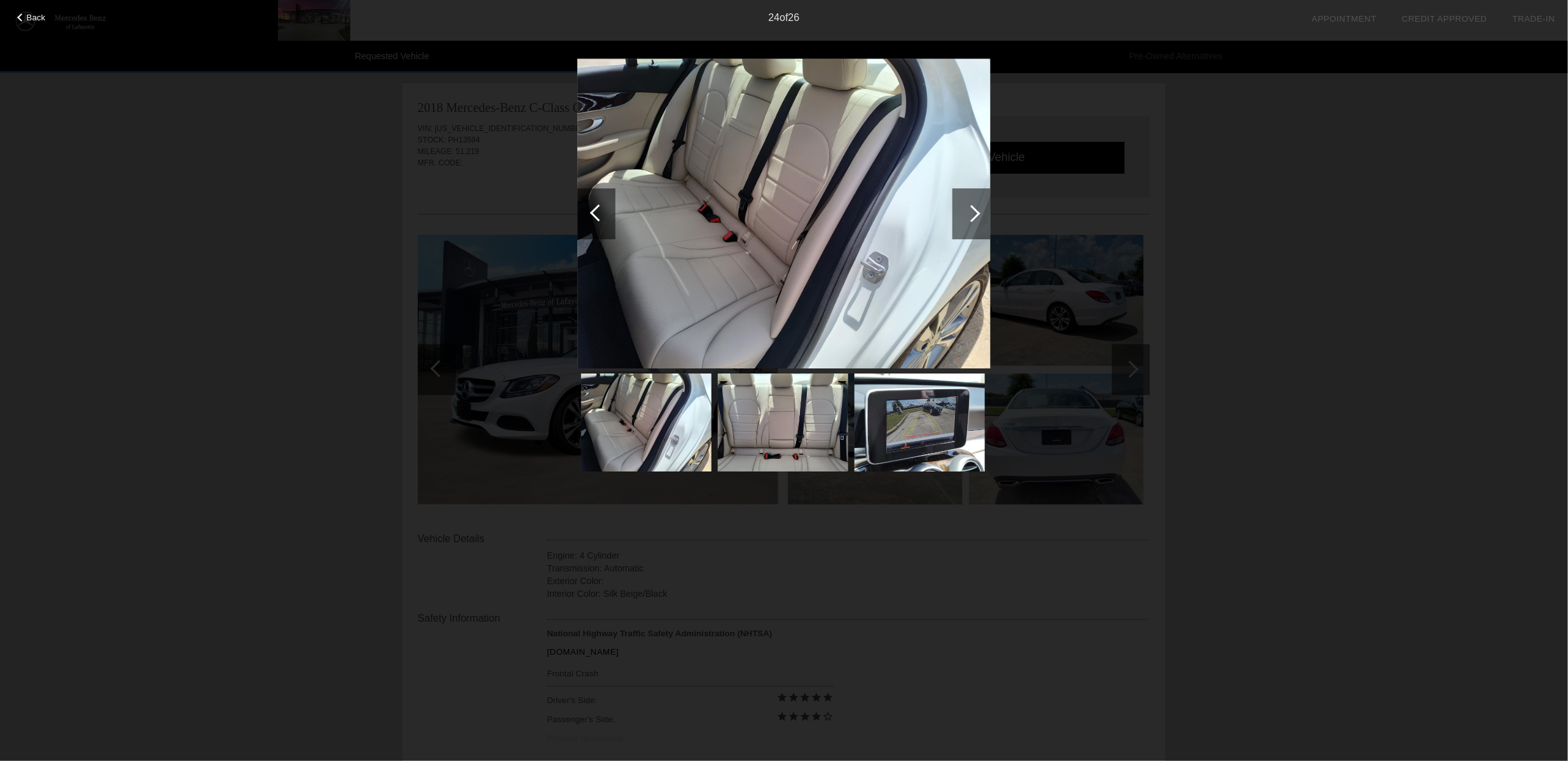
click at [963, 215] on div at bounding box center [972, 214] width 39 height 51
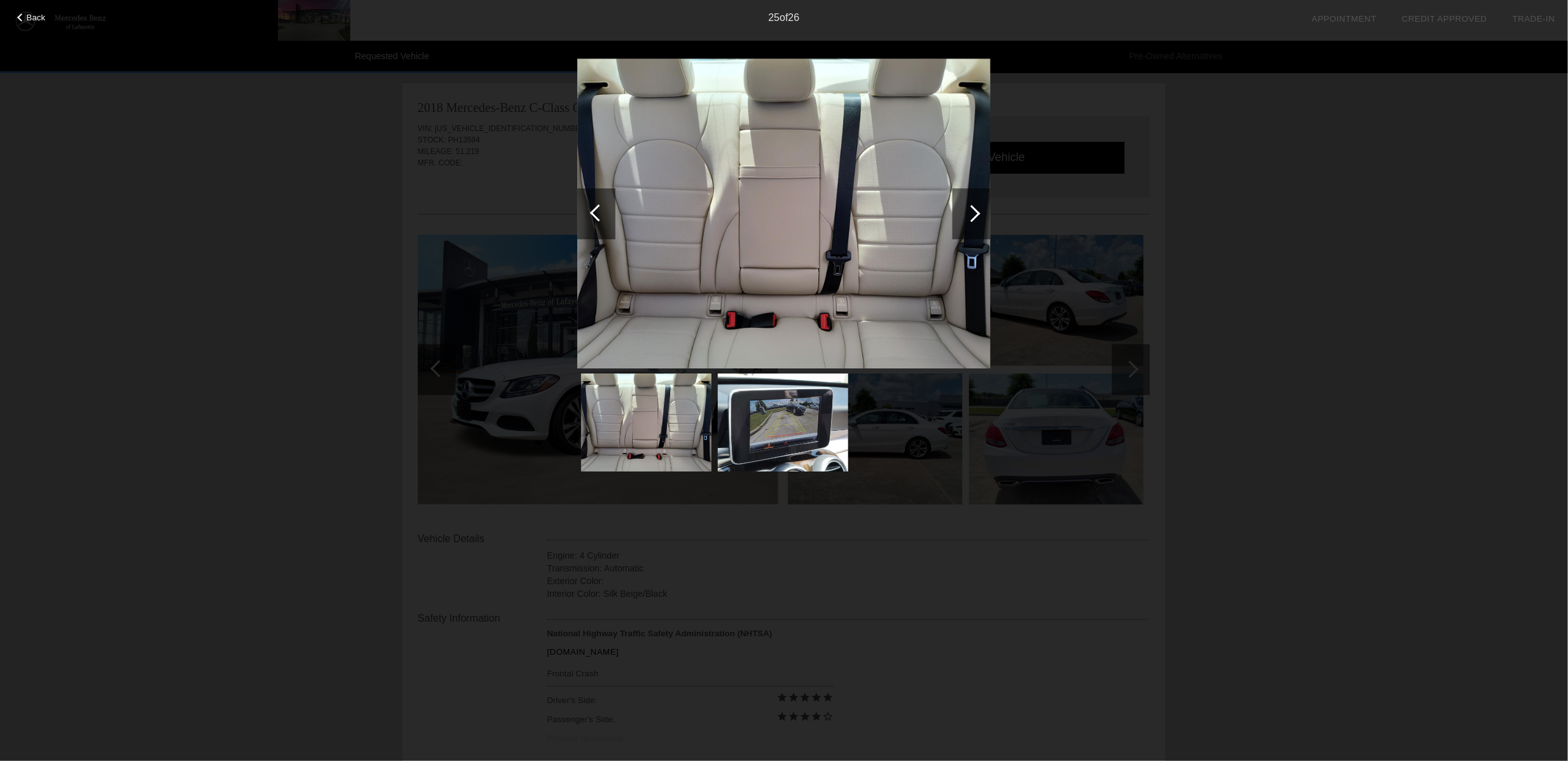
click at [963, 215] on div at bounding box center [972, 214] width 39 height 51
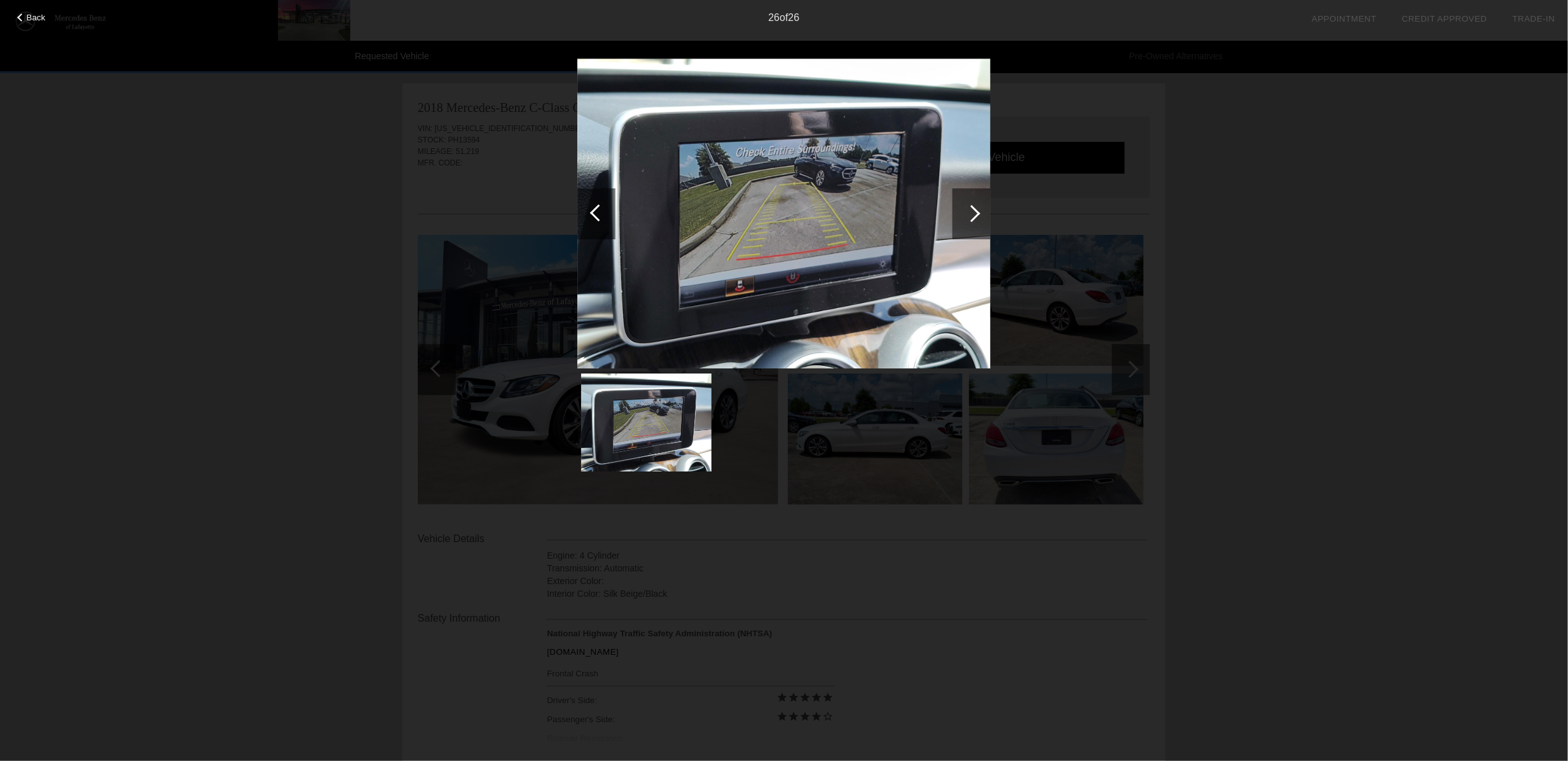
click at [963, 215] on div at bounding box center [972, 214] width 39 height 51
